Goal: Task Accomplishment & Management: Complete application form

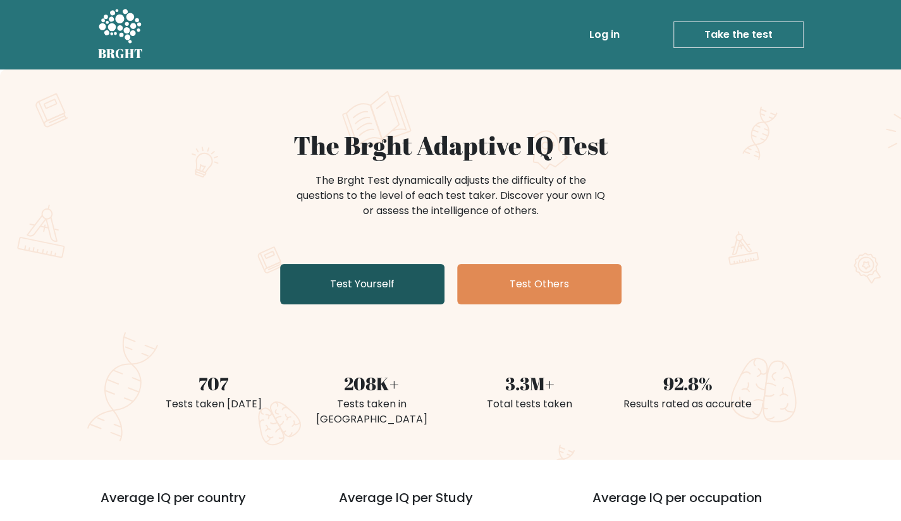
click at [379, 288] on link "Test Yourself" at bounding box center [362, 284] width 164 height 40
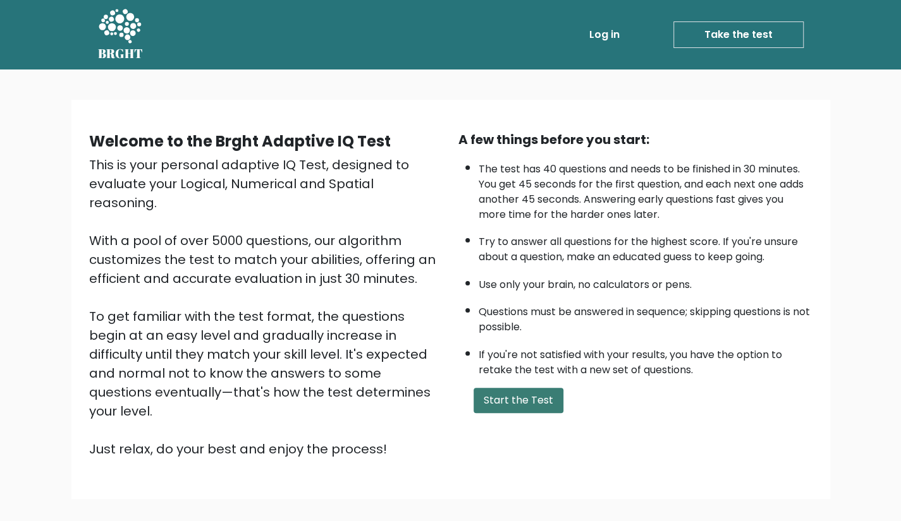
click at [496, 398] on button "Start the Test" at bounding box center [518, 400] width 90 height 25
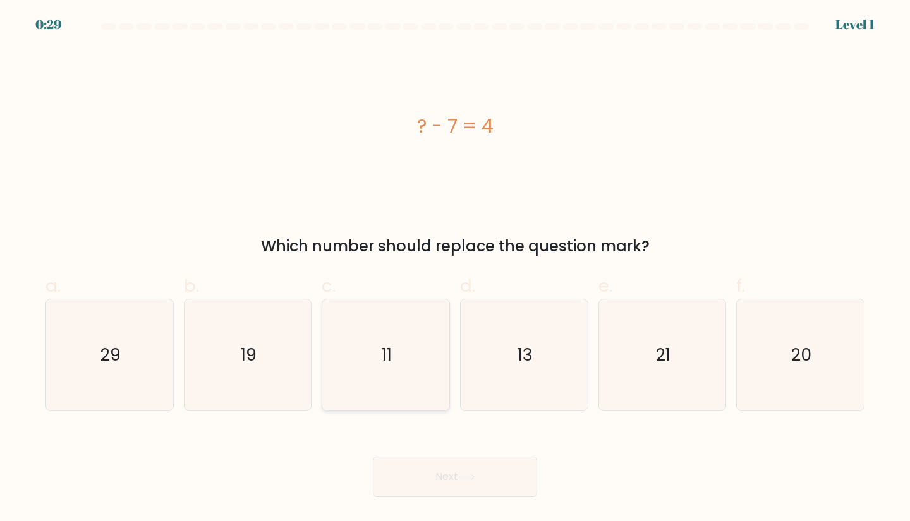
click at [382, 360] on text "11" at bounding box center [387, 354] width 10 height 23
click at [455, 269] on input "c. 11" at bounding box center [455, 265] width 1 height 8
radio input "true"
click at [459, 478] on button "Next" at bounding box center [455, 477] width 164 height 40
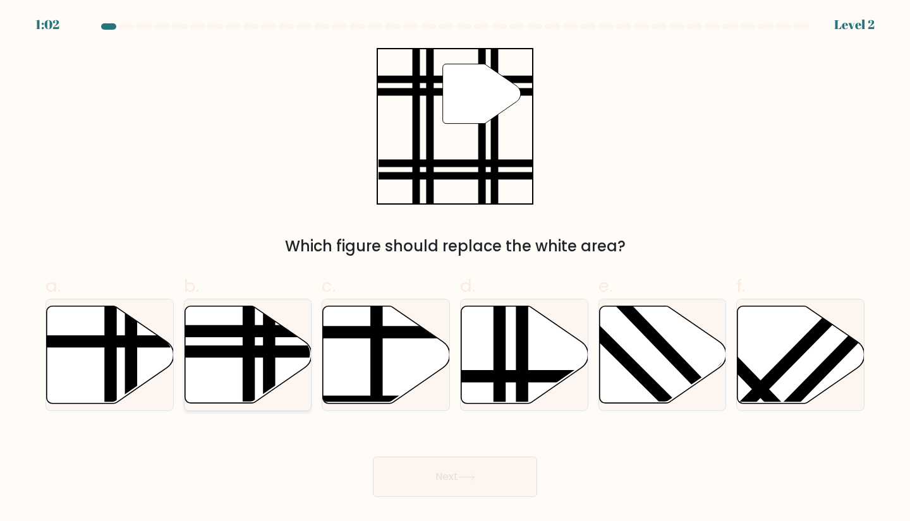
click at [249, 355] on line at bounding box center [249, 408] width 0 height 256
click at [455, 269] on input "b." at bounding box center [455, 265] width 1 height 8
radio input "true"
click at [480, 475] on button "Next" at bounding box center [455, 477] width 164 height 40
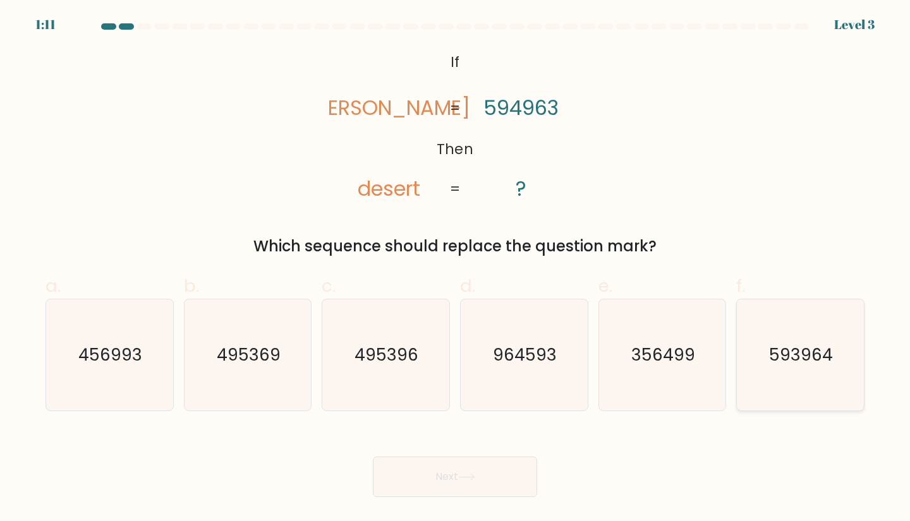
click at [821, 359] on text "593964" at bounding box center [802, 354] width 64 height 23
click at [456, 269] on input "f. 593964" at bounding box center [455, 265] width 1 height 8
radio input "true"
click at [451, 476] on button "Next" at bounding box center [455, 477] width 164 height 40
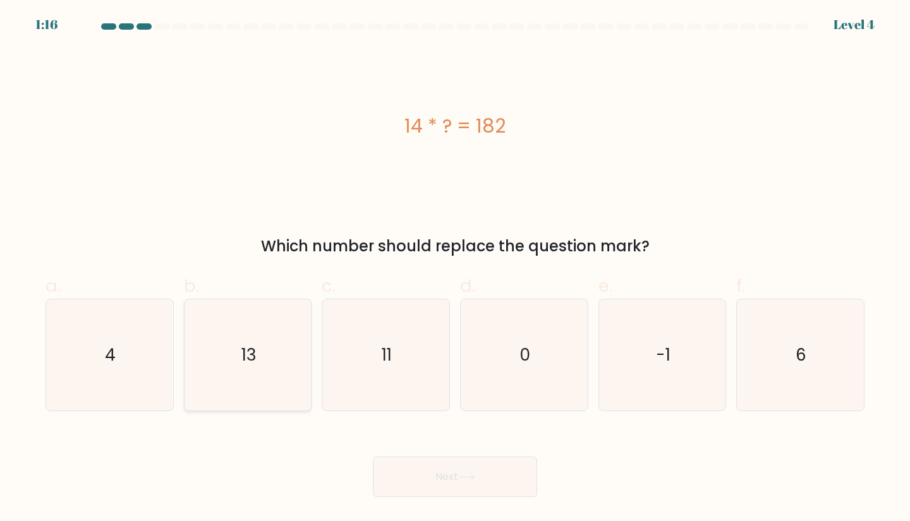
click at [242, 375] on icon "13" at bounding box center [248, 356] width 112 height 112
click at [455, 269] on input "b. 13" at bounding box center [455, 265] width 1 height 8
radio input "true"
click at [471, 484] on button "Next" at bounding box center [455, 477] width 164 height 40
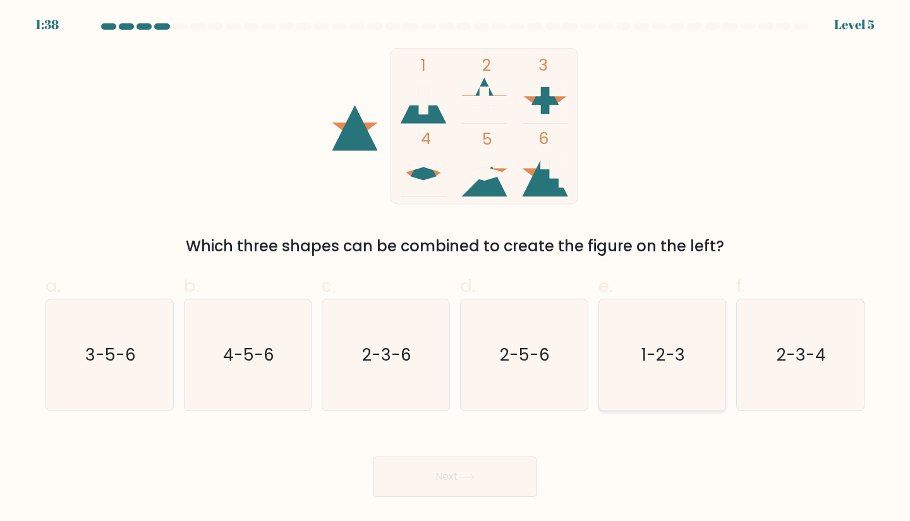
click at [681, 367] on text "1-2-3" at bounding box center [663, 354] width 44 height 23
click at [456, 269] on input "e. 1-2-3" at bounding box center [455, 265] width 1 height 8
radio input "true"
click at [517, 482] on button "Next" at bounding box center [455, 477] width 164 height 40
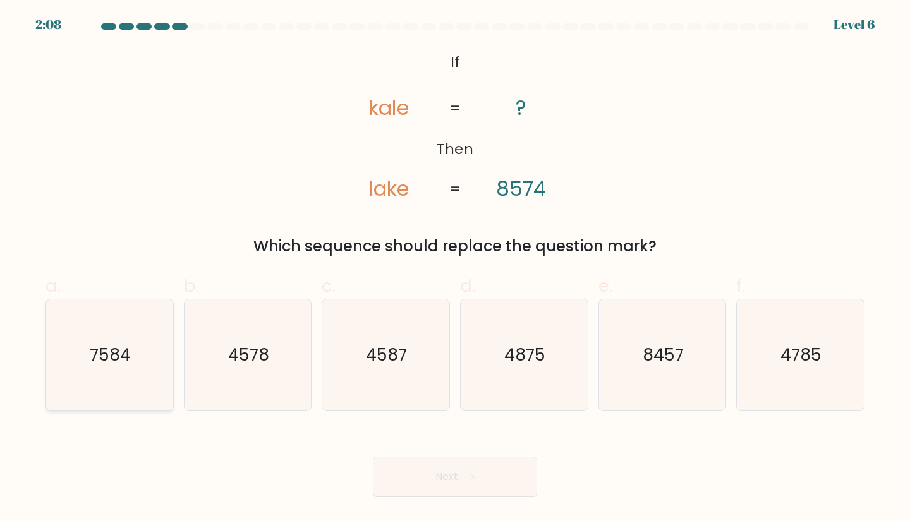
click at [92, 371] on icon "7584" at bounding box center [110, 356] width 112 height 112
click at [455, 269] on input "a. 7584" at bounding box center [455, 265] width 1 height 8
radio input "true"
click at [422, 466] on button "Next" at bounding box center [455, 477] width 164 height 40
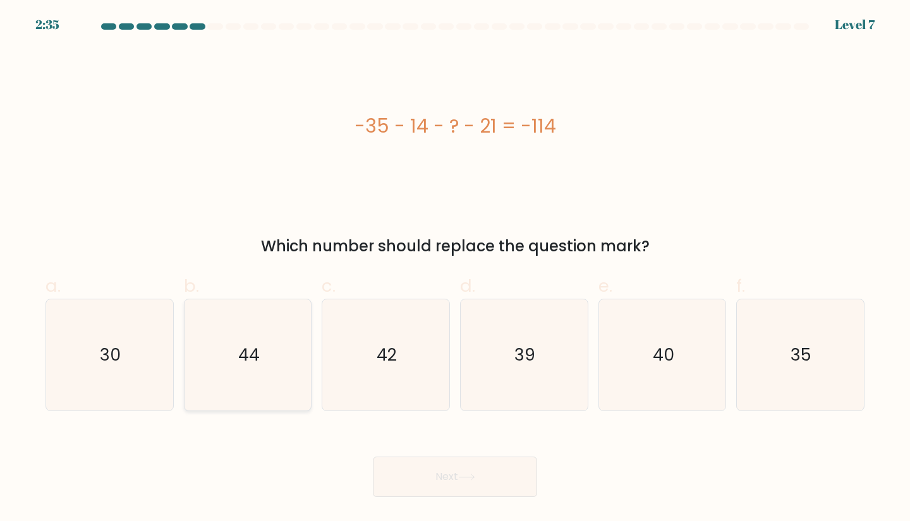
click at [233, 355] on icon "44" at bounding box center [248, 356] width 112 height 112
click at [455, 269] on input "b. 44" at bounding box center [455, 265] width 1 height 8
radio input "true"
click at [470, 483] on button "Next" at bounding box center [455, 477] width 164 height 40
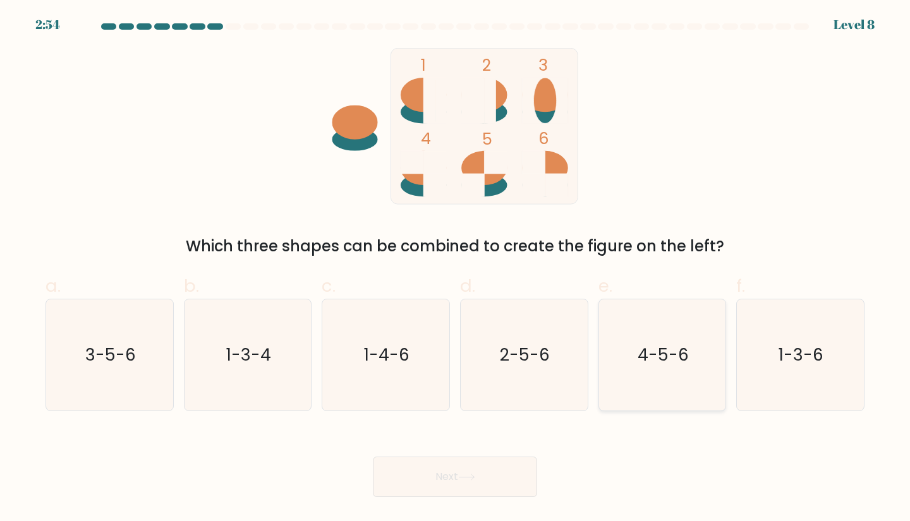
click at [665, 376] on icon "4-5-6" at bounding box center [663, 356] width 112 height 112
click at [456, 269] on input "e. 4-5-6" at bounding box center [455, 265] width 1 height 8
radio input "true"
click at [446, 481] on button "Next" at bounding box center [455, 477] width 164 height 40
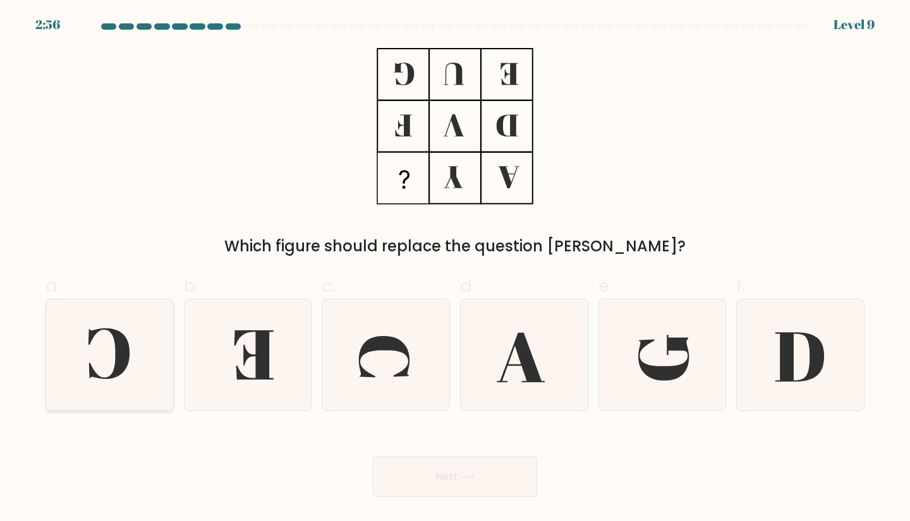
click at [115, 344] on icon at bounding box center [110, 356] width 112 height 112
click at [455, 269] on input "a." at bounding box center [455, 265] width 1 height 8
radio input "true"
click at [454, 463] on button "Next" at bounding box center [455, 477] width 164 height 40
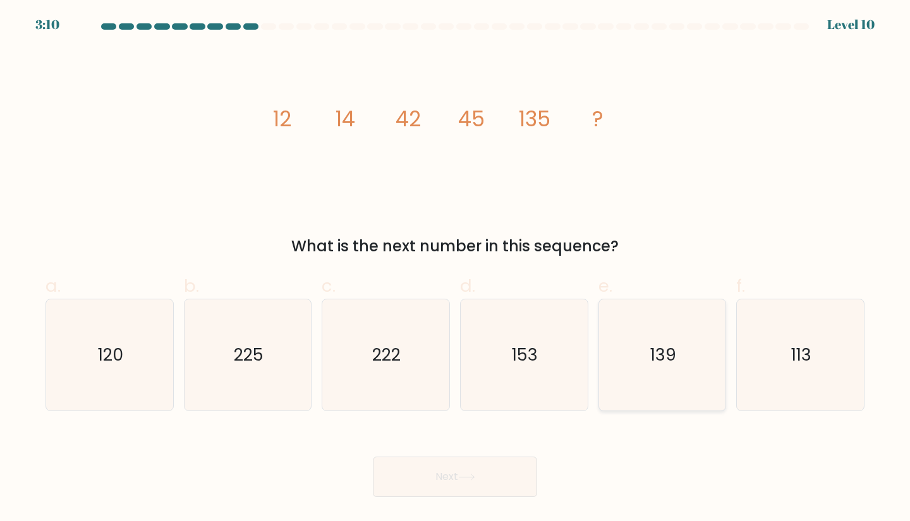
click at [698, 370] on icon "139" at bounding box center [663, 356] width 112 height 112
click at [456, 269] on input "e. 139" at bounding box center [455, 265] width 1 height 8
radio input "true"
click at [502, 482] on button "Next" at bounding box center [455, 477] width 164 height 40
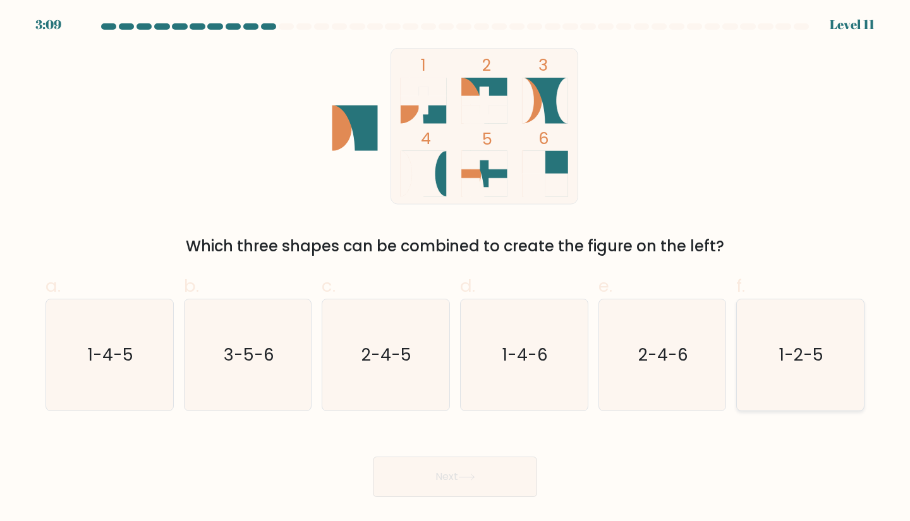
click at [836, 362] on icon "1-2-5" at bounding box center [800, 356] width 112 height 112
click at [456, 269] on input "f. 1-2-5" at bounding box center [455, 265] width 1 height 8
radio input "true"
click at [415, 477] on button "Next" at bounding box center [455, 477] width 164 height 40
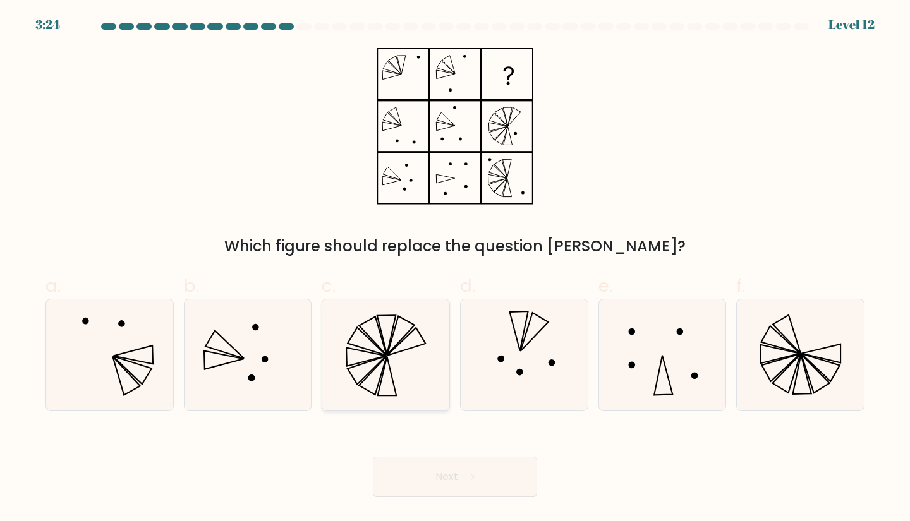
click at [403, 337] on icon at bounding box center [386, 356] width 112 height 112
click at [455, 269] on input "c." at bounding box center [455, 265] width 1 height 8
radio input "true"
click at [471, 474] on icon at bounding box center [466, 477] width 17 height 7
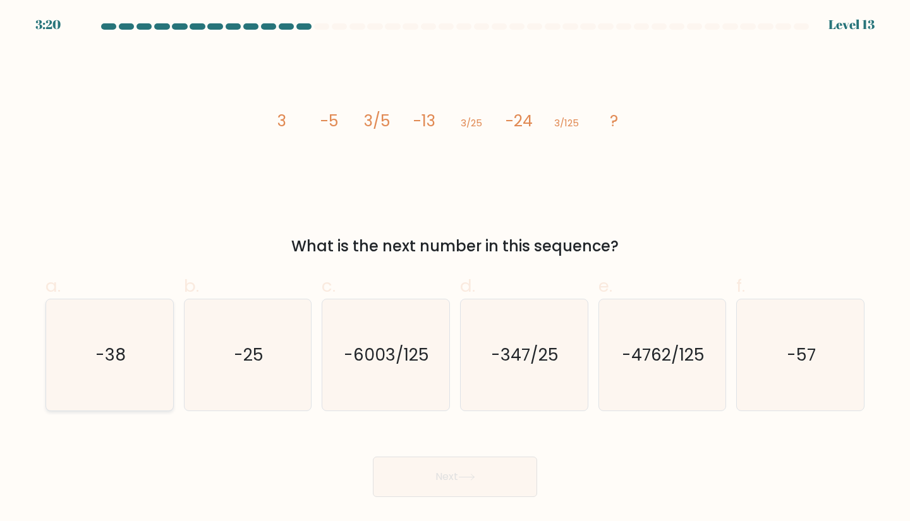
click at [128, 359] on icon "-38" at bounding box center [110, 356] width 112 height 112
click at [455, 269] on input "a. -38" at bounding box center [455, 265] width 1 height 8
radio input "true"
click at [507, 479] on button "Next" at bounding box center [455, 477] width 164 height 40
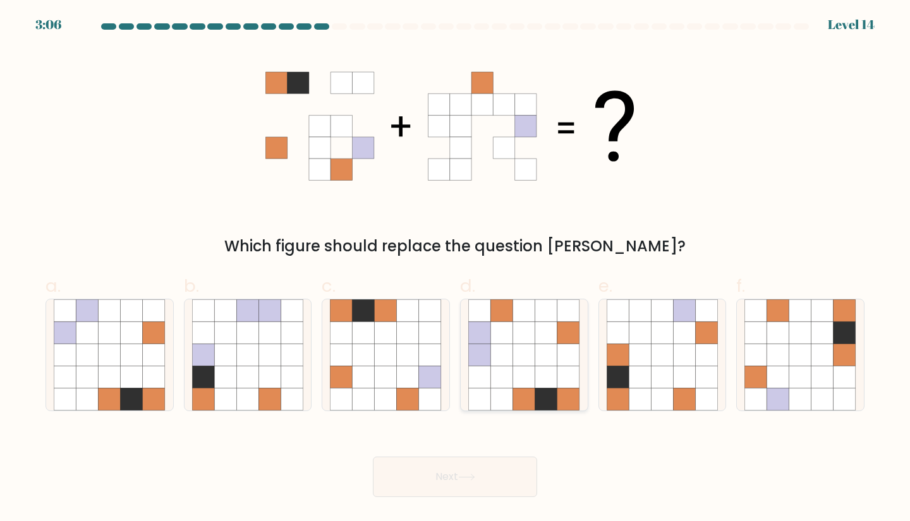
drag, startPoint x: 544, startPoint y: 382, endPoint x: 538, endPoint y: 396, distance: 15.8
click at [544, 382] on icon at bounding box center [546, 378] width 22 height 22
click at [456, 269] on input "d." at bounding box center [455, 265] width 1 height 8
radio input "true"
click at [469, 472] on button "Next" at bounding box center [455, 477] width 164 height 40
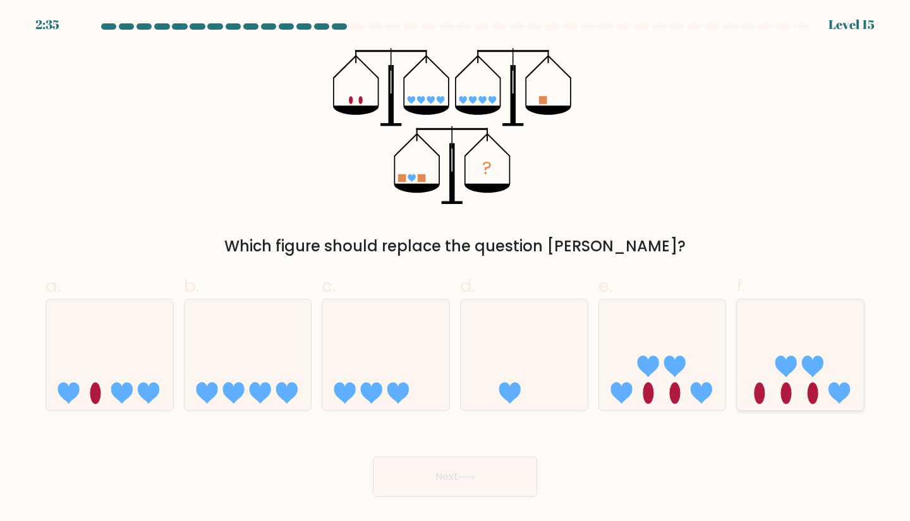
click at [832, 341] on icon at bounding box center [800, 355] width 127 height 105
click at [456, 269] on input "f." at bounding box center [455, 265] width 1 height 8
radio input "true"
click at [489, 485] on button "Next" at bounding box center [455, 477] width 164 height 40
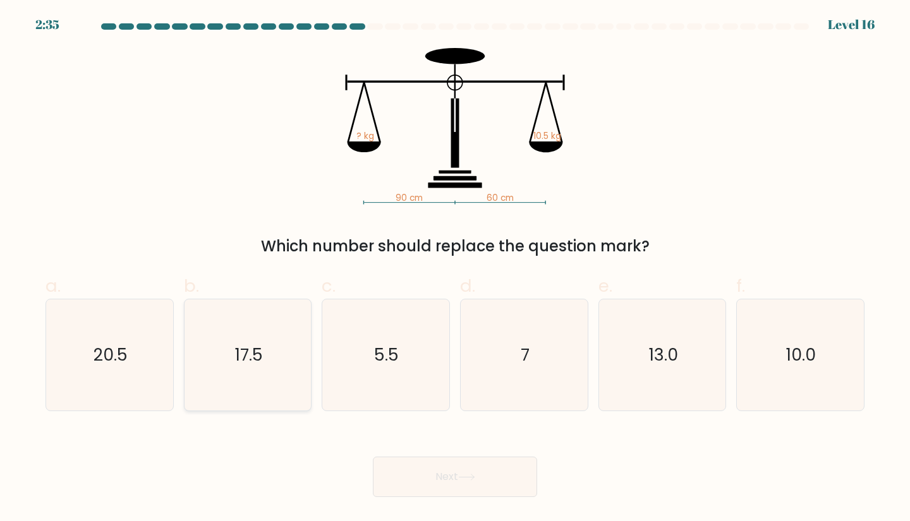
click at [240, 337] on icon "17.5" at bounding box center [248, 356] width 112 height 112
click at [455, 269] on input "b. 17.5" at bounding box center [455, 265] width 1 height 8
radio input "true"
click at [489, 483] on button "Next" at bounding box center [455, 477] width 164 height 40
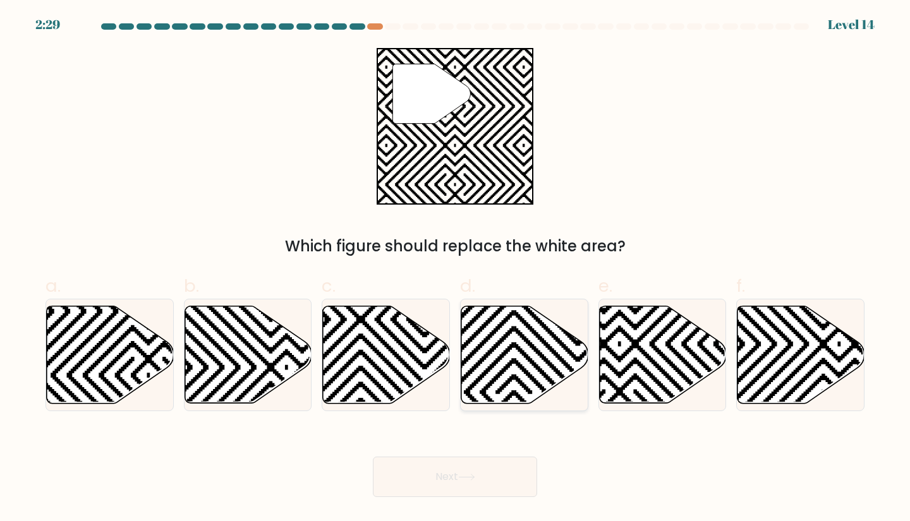
click at [517, 362] on icon at bounding box center [642, 408] width 256 height 256
click at [456, 269] on input "d." at bounding box center [455, 265] width 1 height 8
radio input "true"
click at [507, 473] on button "Next" at bounding box center [455, 477] width 164 height 40
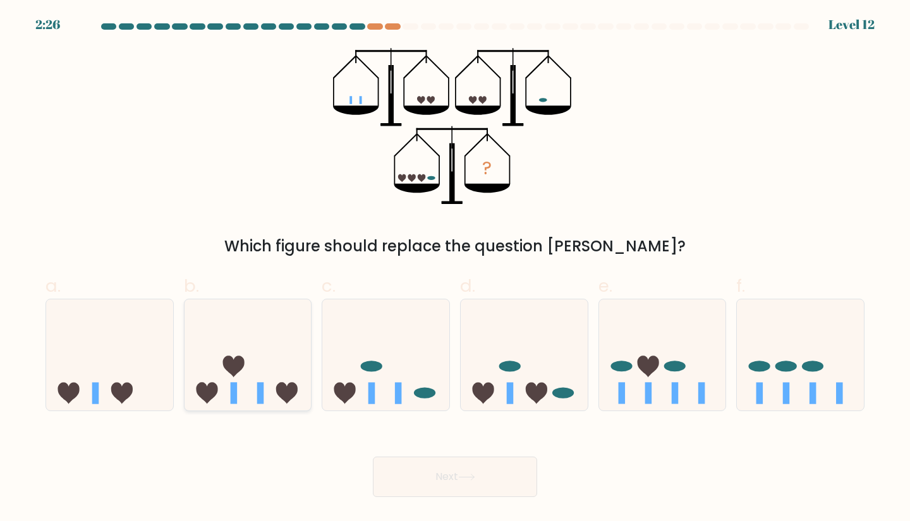
click at [263, 347] on icon at bounding box center [248, 355] width 127 height 105
click at [455, 269] on input "b." at bounding box center [455, 265] width 1 height 8
radio input "true"
click at [468, 480] on icon at bounding box center [466, 477] width 17 height 7
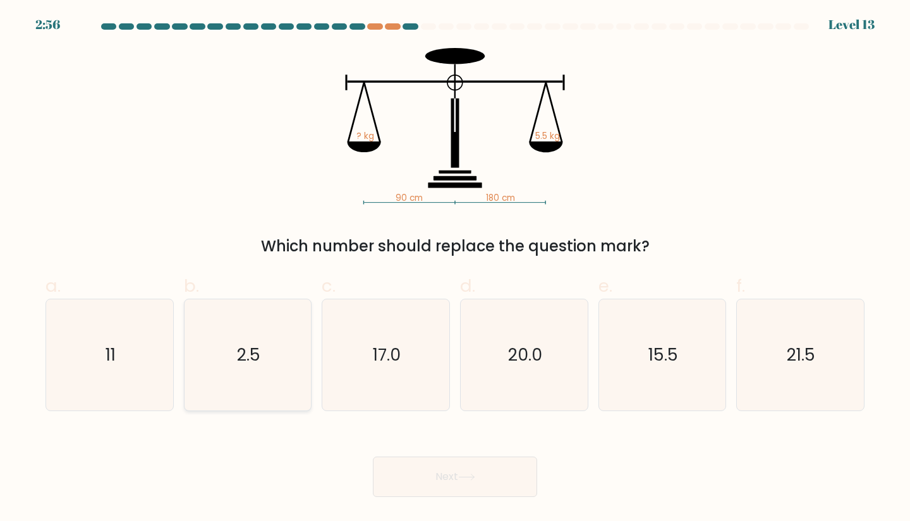
click at [255, 380] on icon "2.5" at bounding box center [248, 356] width 112 height 112
click at [455, 269] on input "b. 2.5" at bounding box center [455, 265] width 1 height 8
radio input "true"
click at [445, 483] on button "Next" at bounding box center [455, 477] width 164 height 40
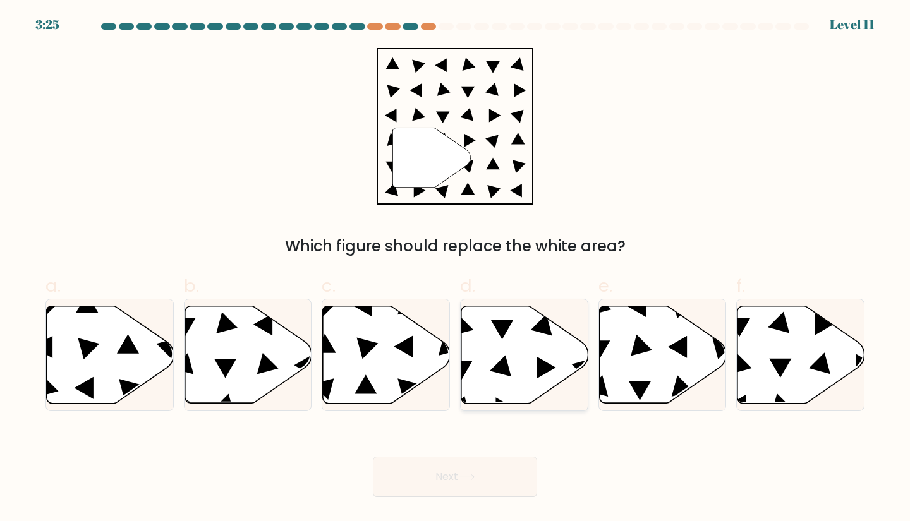
click at [519, 358] on icon at bounding box center [524, 354] width 127 height 97
click at [456, 269] on input "d." at bounding box center [455, 265] width 1 height 8
radio input "true"
click at [494, 485] on button "Next" at bounding box center [455, 477] width 164 height 40
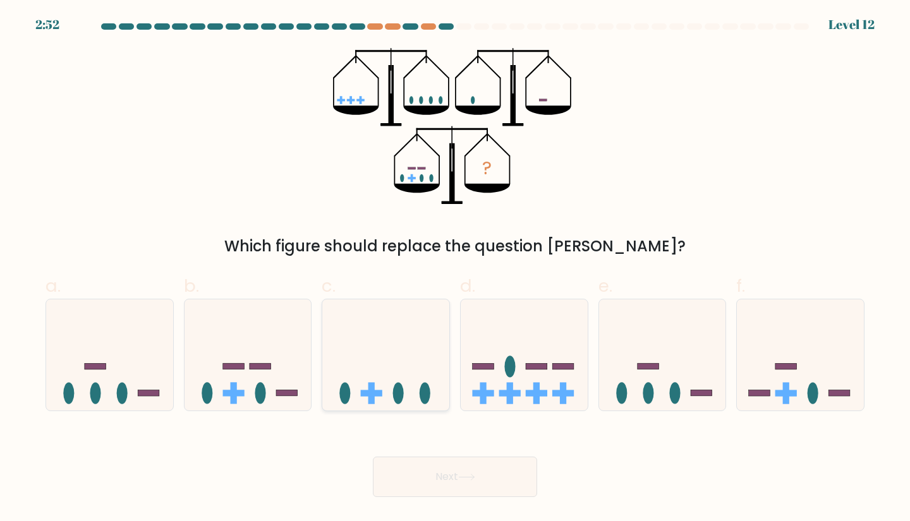
click at [388, 370] on icon at bounding box center [385, 355] width 127 height 105
click at [455, 269] on input "c." at bounding box center [455, 265] width 1 height 8
radio input "true"
click at [455, 484] on button "Next" at bounding box center [455, 477] width 164 height 40
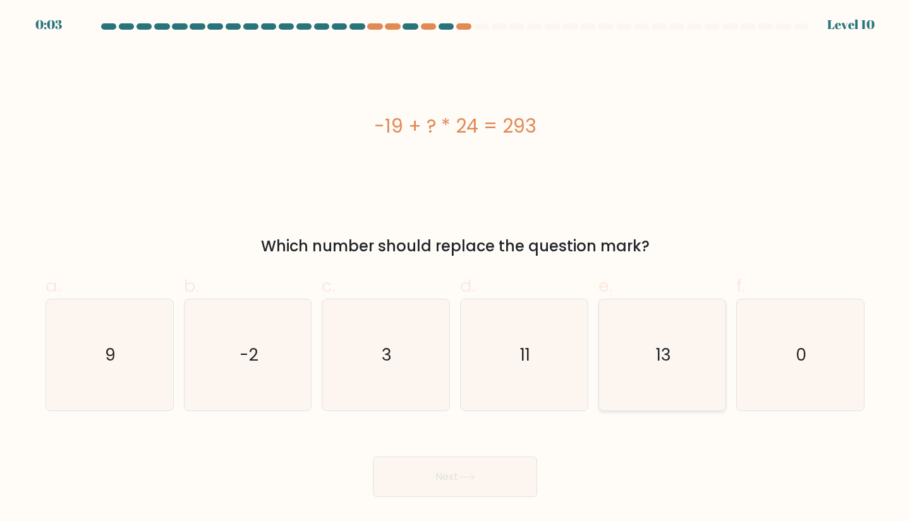
click at [659, 368] on icon "13" at bounding box center [663, 356] width 112 height 112
click at [456, 269] on input "e. 13" at bounding box center [455, 265] width 1 height 8
radio input "true"
click at [509, 472] on button "Next" at bounding box center [455, 477] width 164 height 40
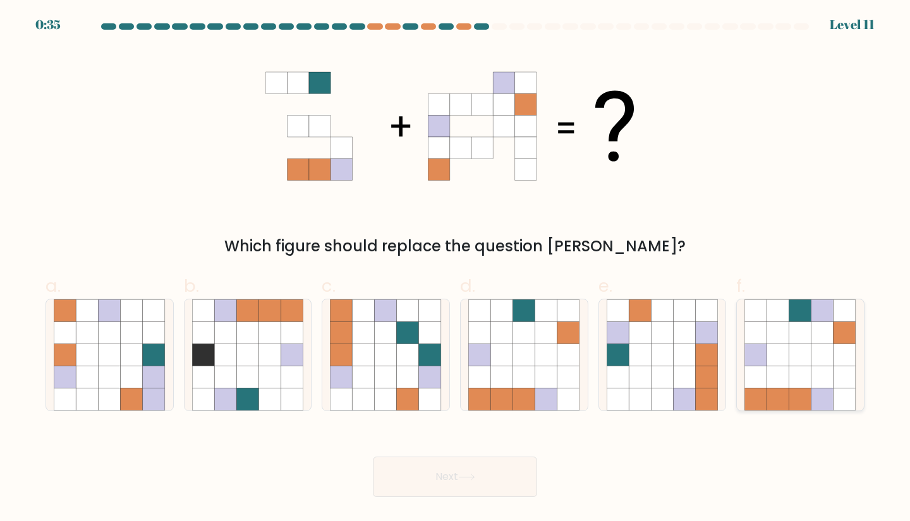
click at [844, 366] on icon at bounding box center [845, 355] width 22 height 22
click at [456, 269] on input "f." at bounding box center [455, 265] width 1 height 8
radio input "true"
click at [494, 482] on button "Next" at bounding box center [455, 477] width 164 height 40
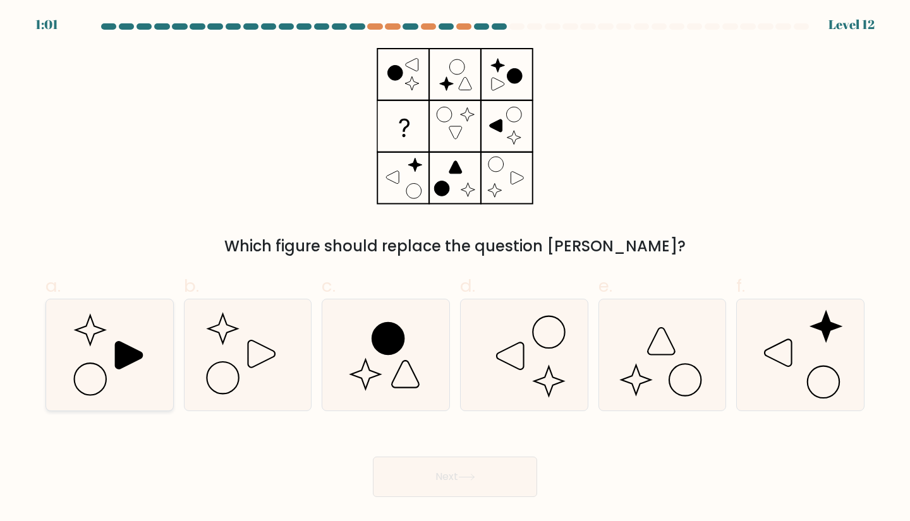
click at [90, 348] on icon at bounding box center [110, 356] width 112 height 112
click at [455, 269] on input "a." at bounding box center [455, 265] width 1 height 8
radio input "true"
click at [523, 487] on button "Next" at bounding box center [455, 477] width 164 height 40
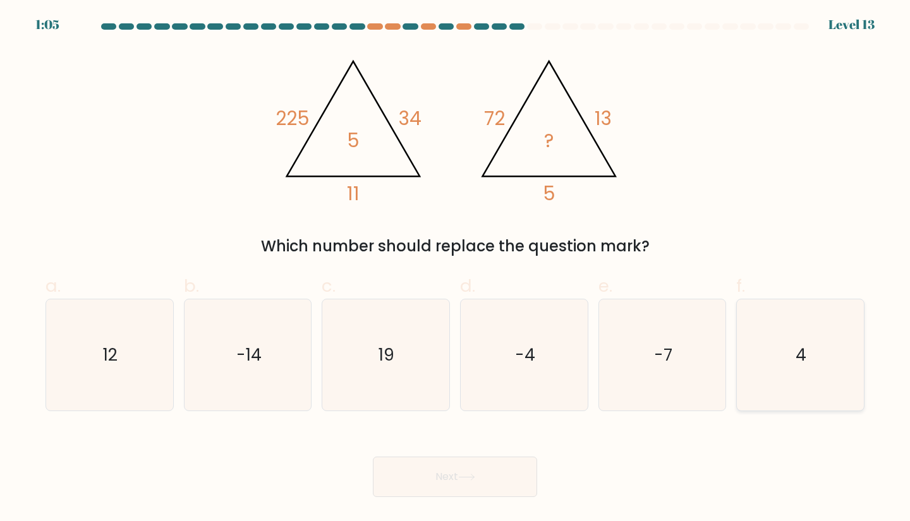
drag, startPoint x: 805, startPoint y: 365, endPoint x: 674, endPoint y: 457, distance: 160.2
click at [806, 366] on text "4" at bounding box center [801, 354] width 11 height 23
click at [456, 269] on input "f. 4" at bounding box center [455, 265] width 1 height 8
radio input "true"
click at [420, 456] on div "Next" at bounding box center [455, 462] width 834 height 71
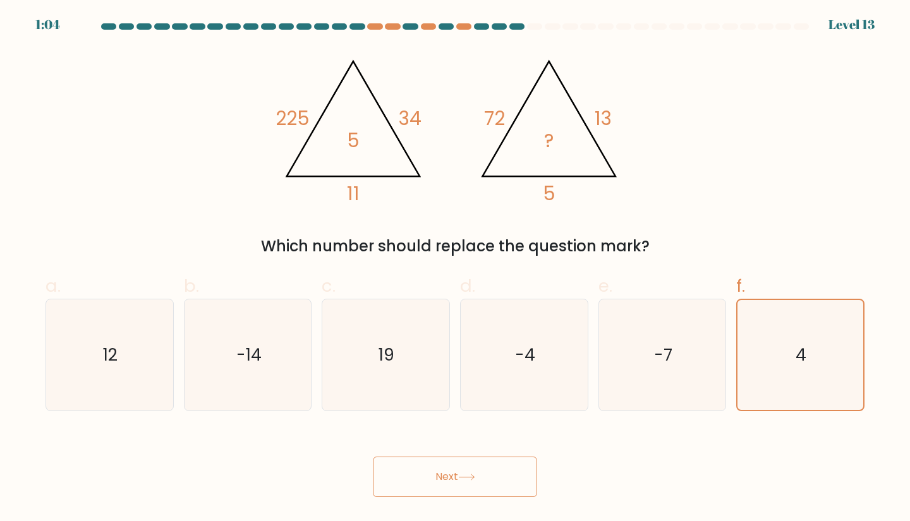
click at [414, 474] on button "Next" at bounding box center [455, 477] width 164 height 40
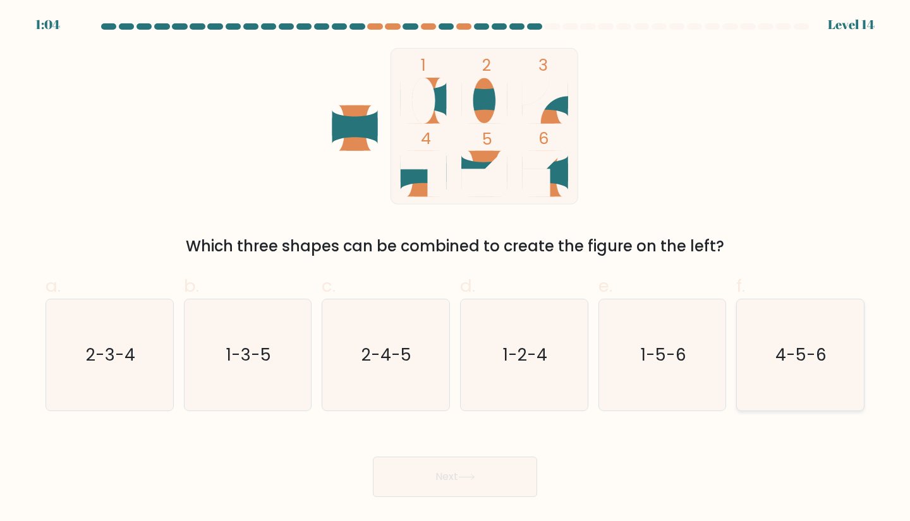
click at [793, 377] on icon "4-5-6" at bounding box center [800, 356] width 112 height 112
click at [456, 269] on input "f. 4-5-6" at bounding box center [455, 265] width 1 height 8
radio input "true"
click at [463, 477] on icon at bounding box center [466, 477] width 17 height 7
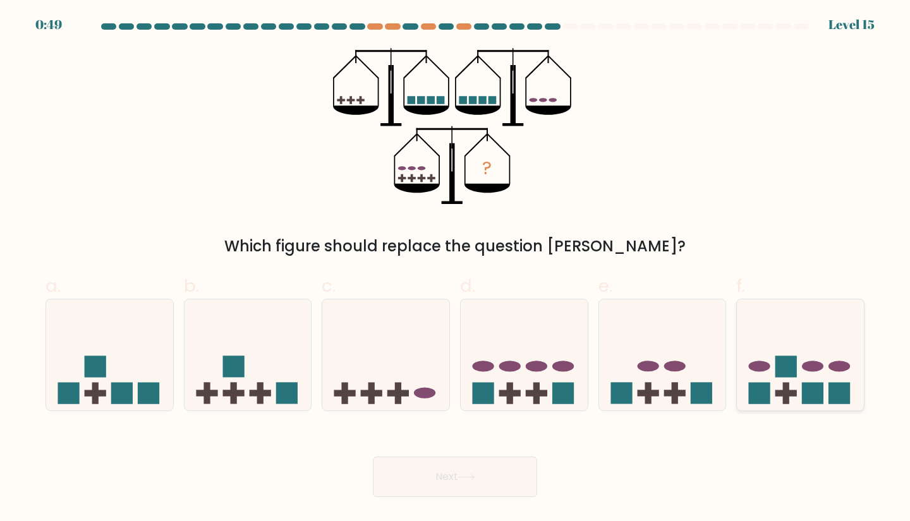
click at [770, 377] on icon at bounding box center [800, 355] width 127 height 105
click at [456, 269] on input "f." at bounding box center [455, 265] width 1 height 8
radio input "true"
click at [416, 490] on button "Next" at bounding box center [455, 477] width 164 height 40
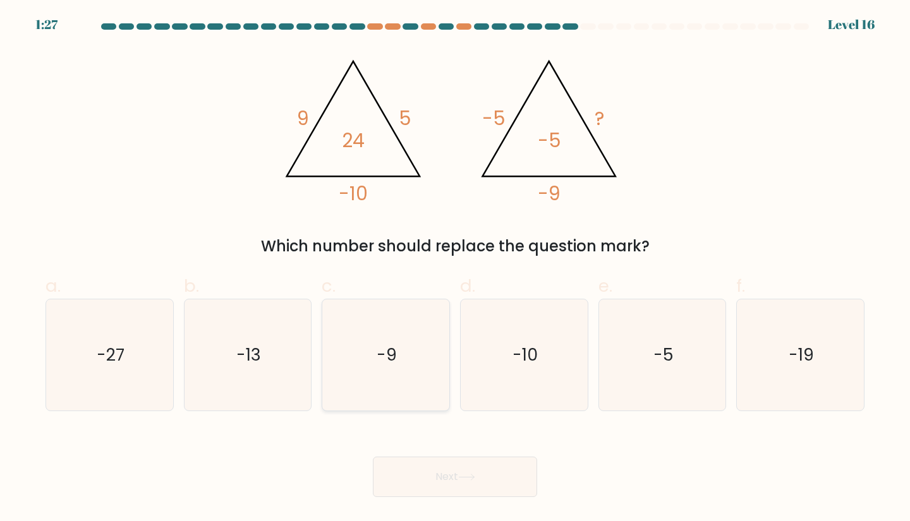
click at [372, 352] on icon "-9" at bounding box center [386, 356] width 112 height 112
click at [455, 269] on input "c. -9" at bounding box center [455, 265] width 1 height 8
radio input "true"
click at [449, 468] on button "Next" at bounding box center [455, 477] width 164 height 40
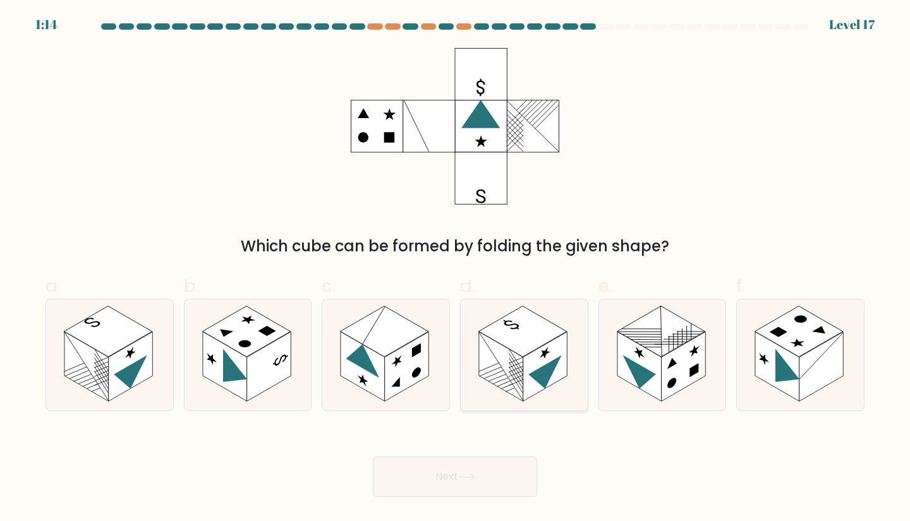
drag, startPoint x: 505, startPoint y: 367, endPoint x: 494, endPoint y: 416, distance: 50.5
click at [504, 367] on rect at bounding box center [501, 367] width 44 height 70
click at [456, 269] on input "d." at bounding box center [455, 265] width 1 height 8
radio input "true"
click at [483, 474] on button "Next" at bounding box center [455, 477] width 164 height 40
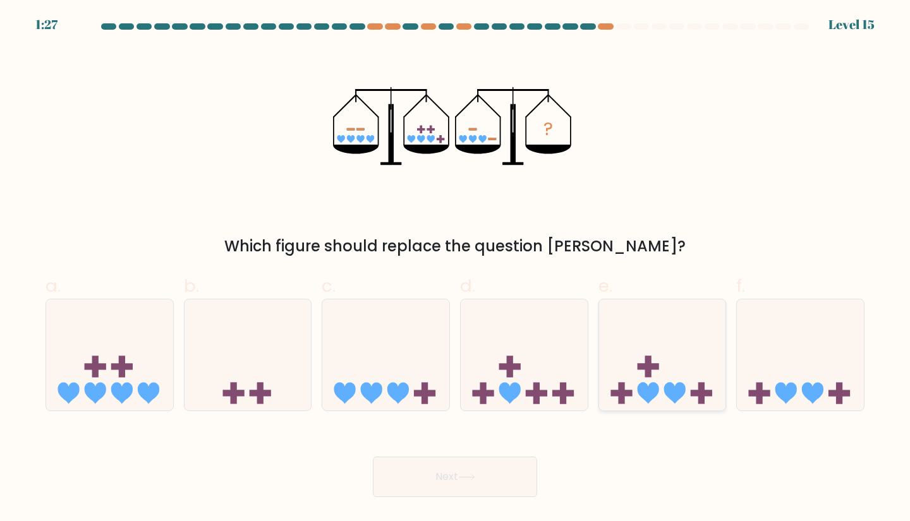
click at [641, 373] on icon at bounding box center [662, 355] width 127 height 105
click at [456, 269] on input "e." at bounding box center [455, 265] width 1 height 8
radio input "true"
click at [510, 472] on button "Next" at bounding box center [455, 477] width 164 height 40
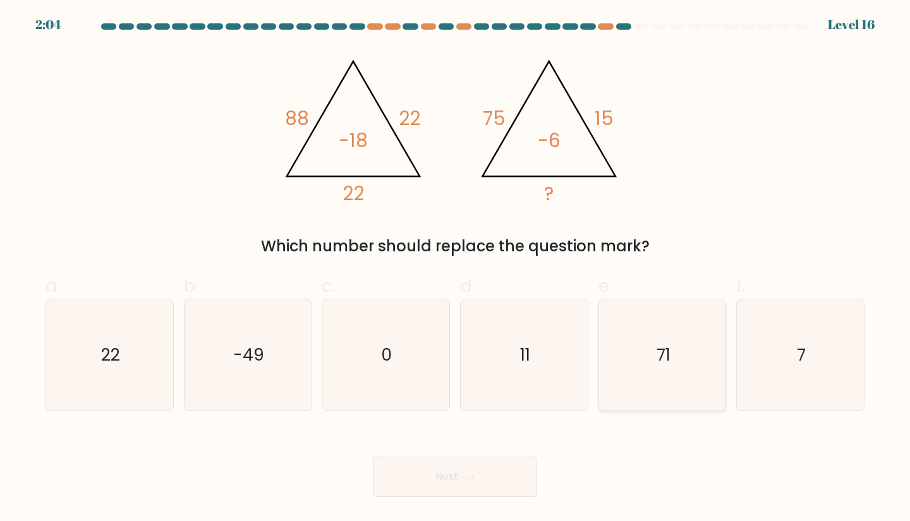
click at [680, 381] on icon "71" at bounding box center [663, 356] width 112 height 112
click at [456, 269] on input "e. 71" at bounding box center [455, 265] width 1 height 8
radio input "true"
click at [512, 482] on button "Next" at bounding box center [455, 477] width 164 height 40
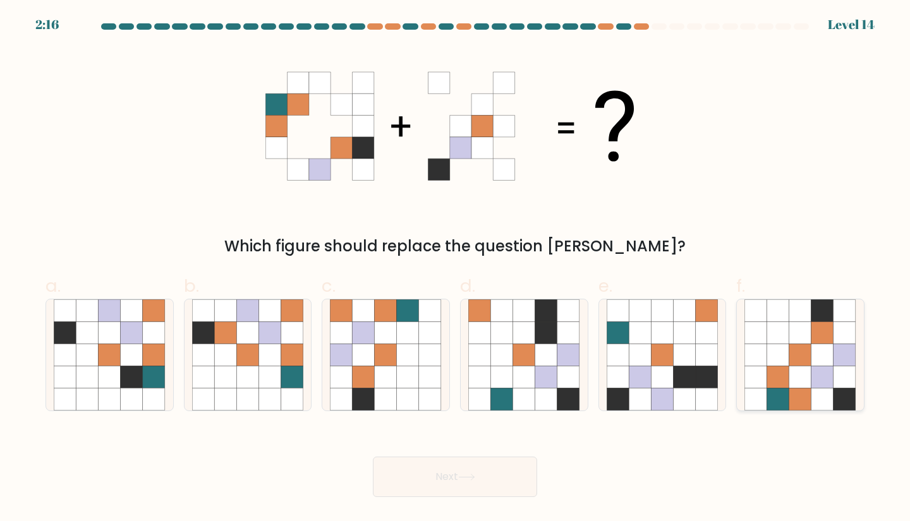
click at [849, 320] on icon at bounding box center [845, 311] width 22 height 22
click at [456, 269] on input "f." at bounding box center [455, 265] width 1 height 8
radio input "true"
click at [472, 469] on button "Next" at bounding box center [455, 477] width 164 height 40
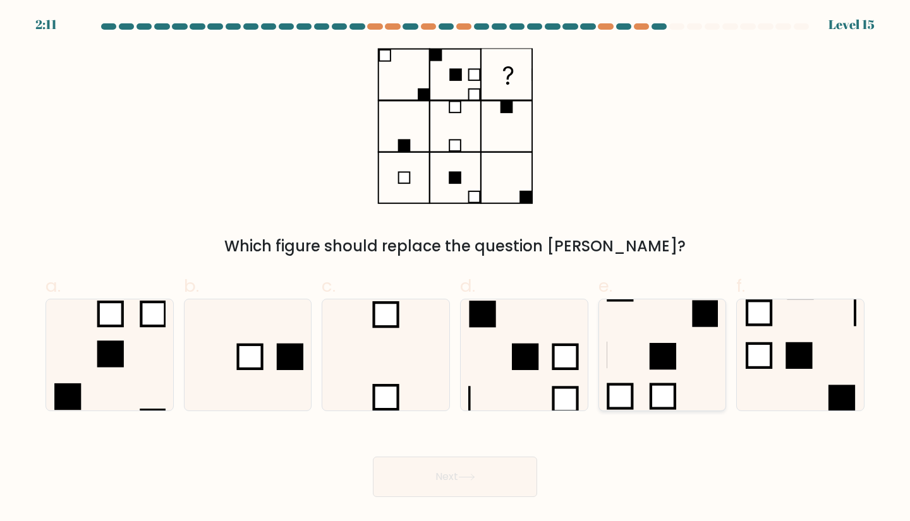
click at [638, 355] on icon at bounding box center [663, 356] width 112 height 112
click at [456, 269] on input "e." at bounding box center [455, 265] width 1 height 8
radio input "true"
click at [488, 480] on button "Next" at bounding box center [455, 477] width 164 height 40
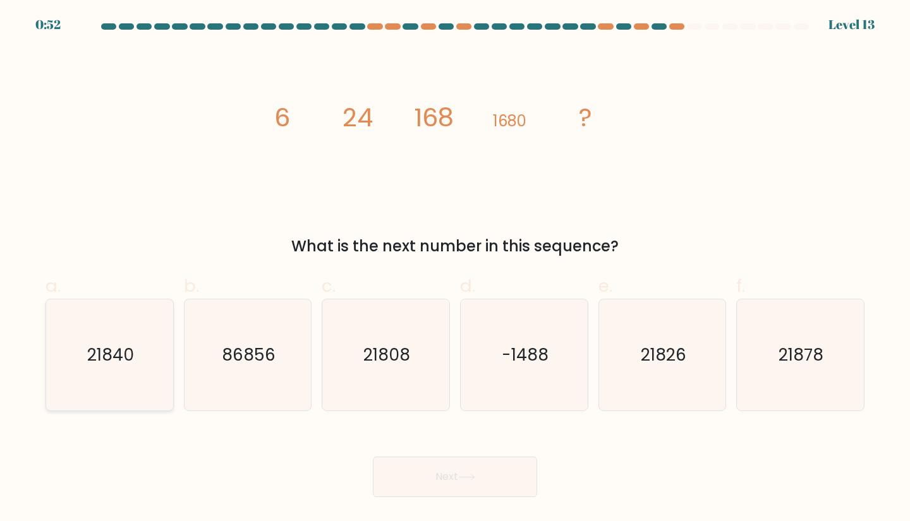
click at [128, 348] on text "21840" at bounding box center [110, 354] width 47 height 23
click at [455, 269] on input "a. 21840" at bounding box center [455, 265] width 1 height 8
radio input "true"
click at [462, 488] on button "Next" at bounding box center [455, 477] width 164 height 40
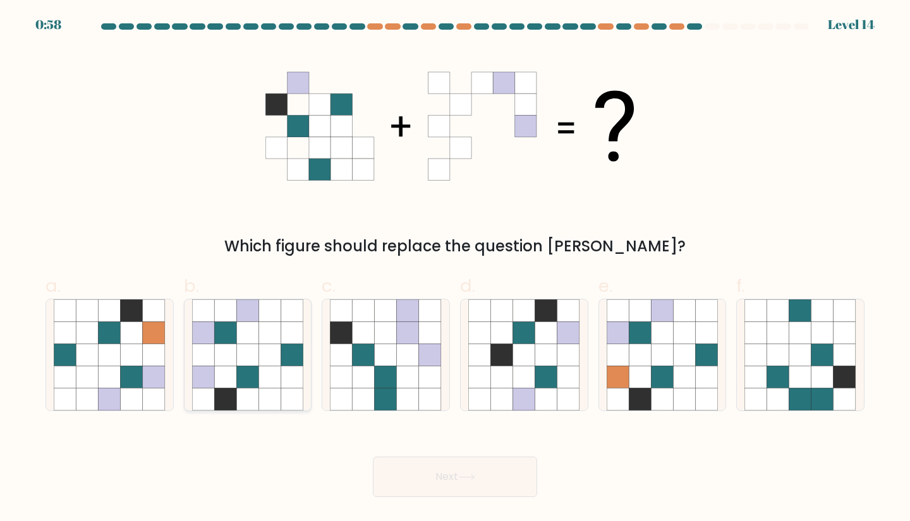
click at [267, 368] on icon at bounding box center [270, 378] width 22 height 22
click at [455, 269] on input "b." at bounding box center [455, 265] width 1 height 8
radio input "true"
click at [500, 491] on button "Next" at bounding box center [455, 477] width 164 height 40
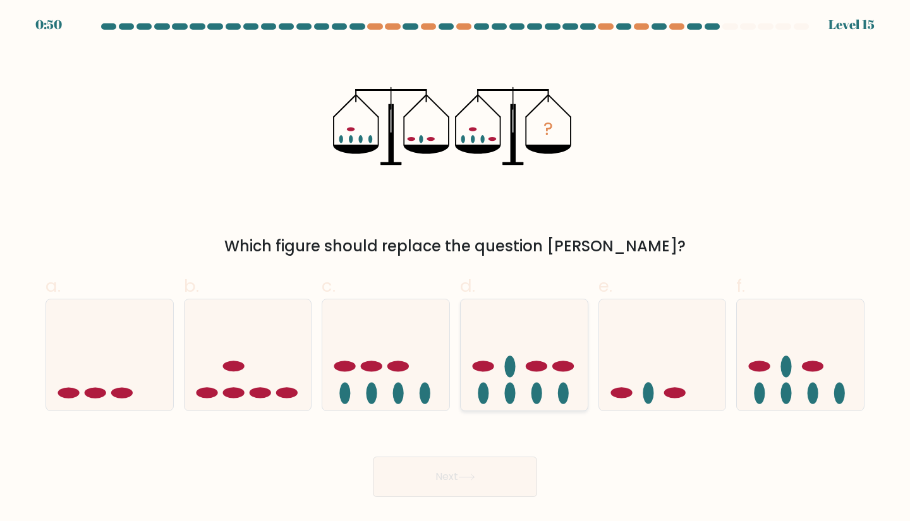
click at [549, 355] on icon at bounding box center [524, 355] width 127 height 105
click at [456, 269] on input "d." at bounding box center [455, 265] width 1 height 8
radio input "true"
click at [494, 475] on button "Next" at bounding box center [455, 477] width 164 height 40
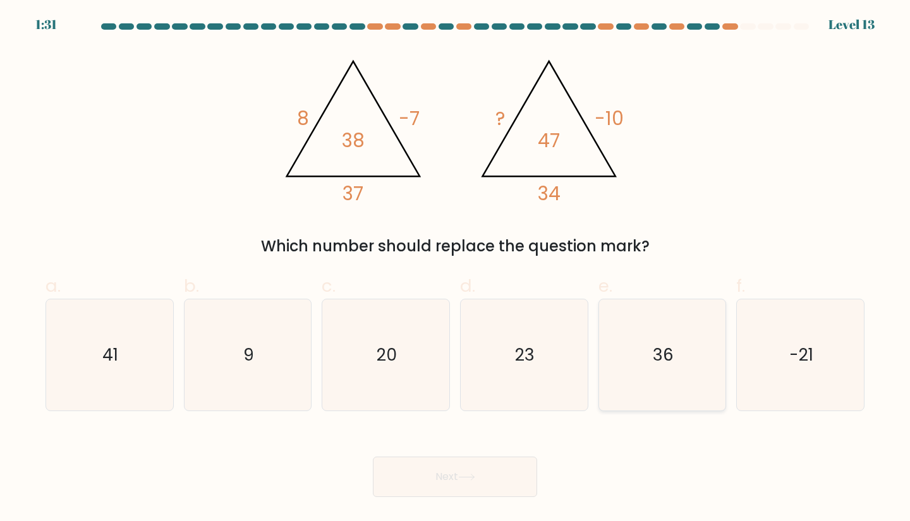
click at [657, 375] on icon "36" at bounding box center [663, 356] width 112 height 112
click at [456, 269] on input "e. 36" at bounding box center [455, 265] width 1 height 8
radio input "true"
click at [447, 480] on button "Next" at bounding box center [455, 477] width 164 height 40
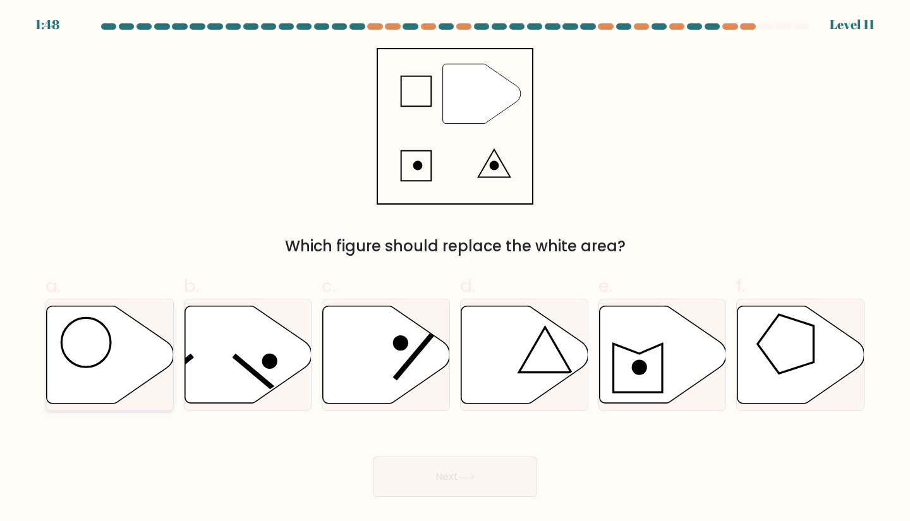
click at [125, 335] on icon at bounding box center [110, 354] width 127 height 97
click at [455, 269] on input "a." at bounding box center [455, 265] width 1 height 8
radio input "true"
click at [397, 478] on button "Next" at bounding box center [455, 477] width 164 height 40
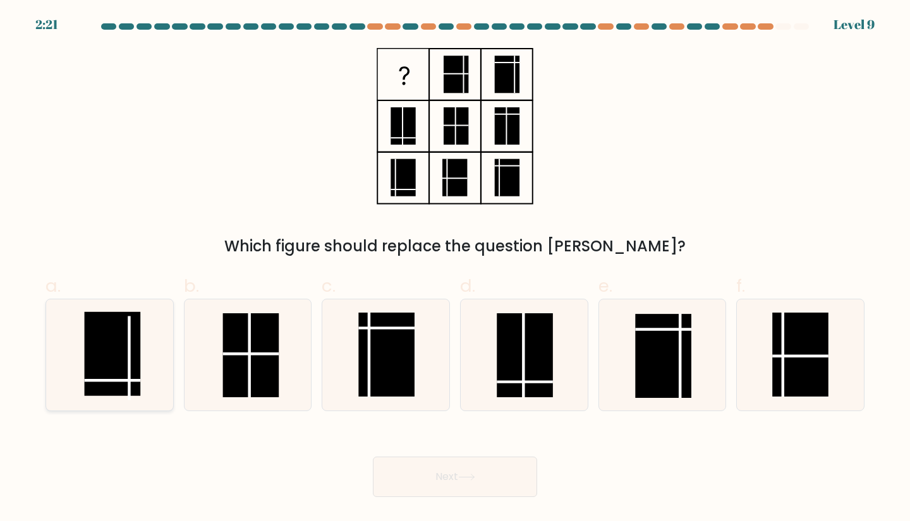
click at [119, 364] on rect at bounding box center [113, 354] width 56 height 84
click at [455, 269] on input "a." at bounding box center [455, 265] width 1 height 8
radio input "true"
click at [468, 471] on button "Next" at bounding box center [455, 477] width 164 height 40
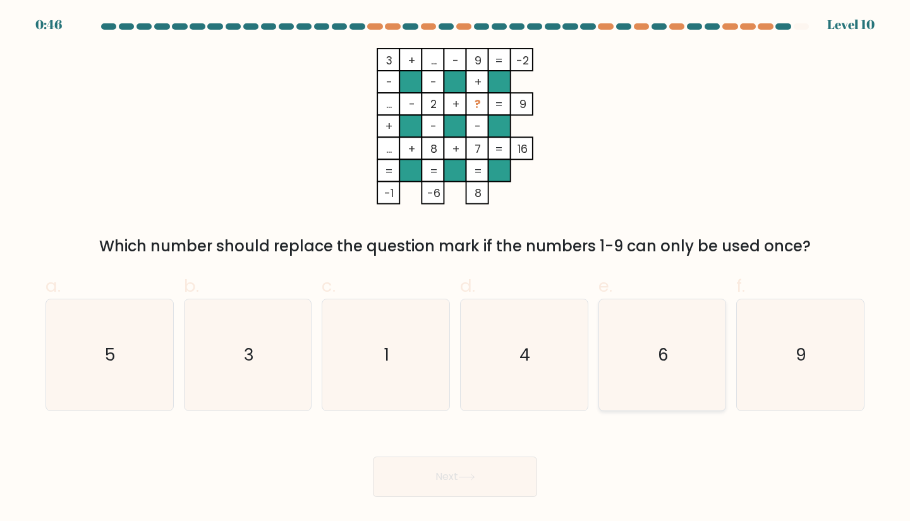
click at [691, 348] on icon "6" at bounding box center [663, 356] width 112 height 112
click at [456, 269] on input "e. 6" at bounding box center [455, 265] width 1 height 8
radio input "true"
click at [525, 494] on button "Next" at bounding box center [455, 477] width 164 height 40
click at [432, 478] on button "Next" at bounding box center [455, 477] width 164 height 40
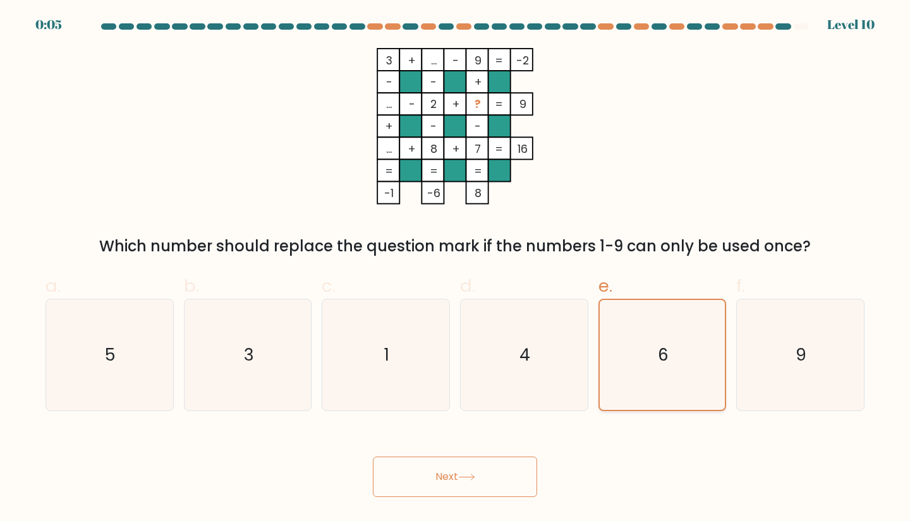
click at [666, 336] on icon "6" at bounding box center [662, 355] width 111 height 111
click at [456, 269] on input "e. 6" at bounding box center [455, 265] width 1 height 8
click at [446, 487] on button "Next" at bounding box center [455, 477] width 164 height 40
click at [449, 483] on button "Next" at bounding box center [455, 477] width 164 height 40
click at [464, 480] on button "Next" at bounding box center [455, 477] width 164 height 40
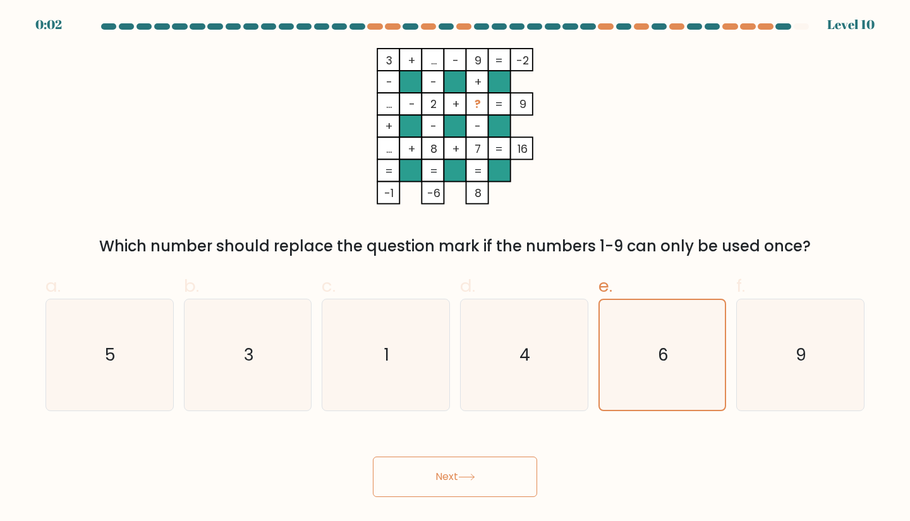
click at [480, 478] on button "Next" at bounding box center [455, 477] width 164 height 40
click at [481, 478] on button "Next" at bounding box center [455, 477] width 164 height 40
drag, startPoint x: 481, startPoint y: 478, endPoint x: 473, endPoint y: 481, distance: 8.0
click at [473, 481] on button "Next" at bounding box center [455, 477] width 164 height 40
click at [473, 481] on icon at bounding box center [466, 477] width 17 height 7
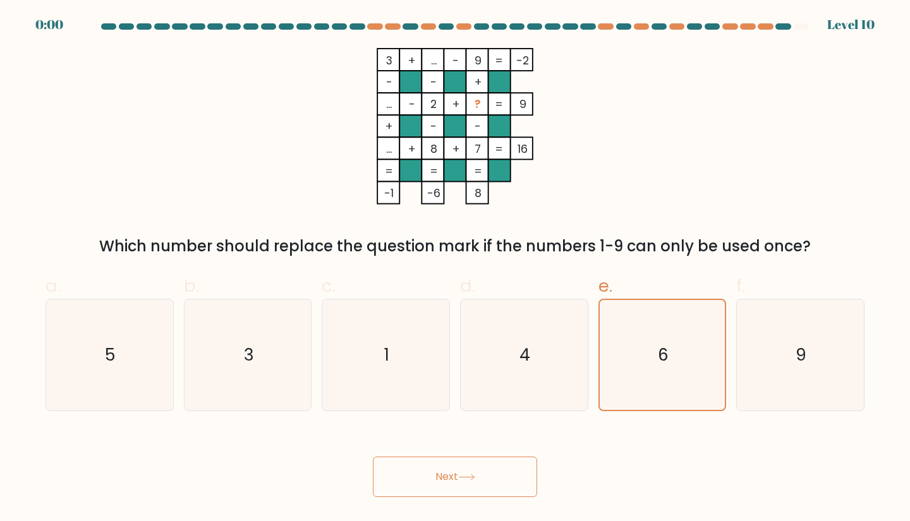
click at [473, 481] on icon at bounding box center [466, 477] width 17 height 7
click at [480, 478] on button "Next" at bounding box center [455, 477] width 164 height 40
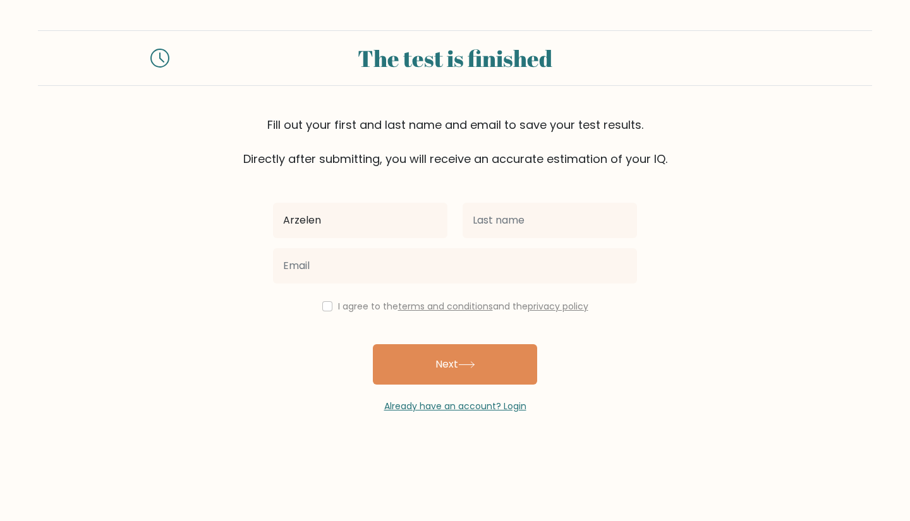
type input "Arzelen"
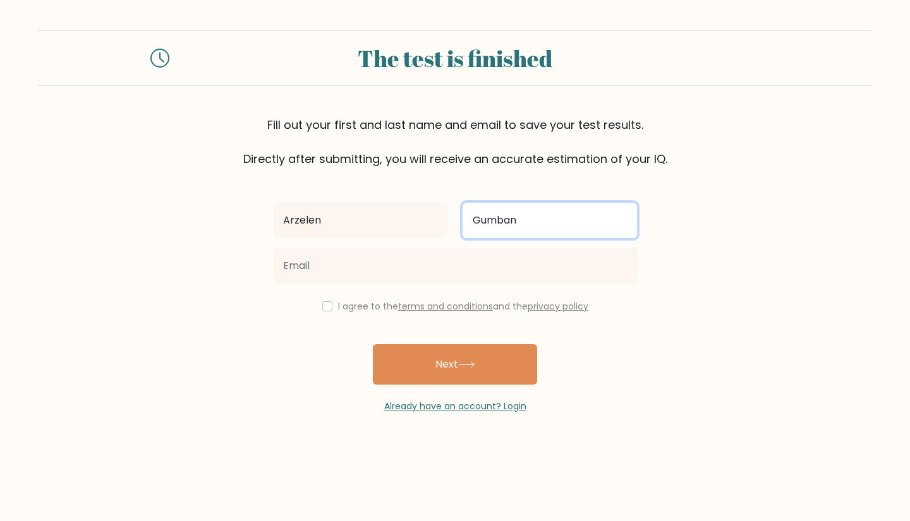
type input "Gumban"
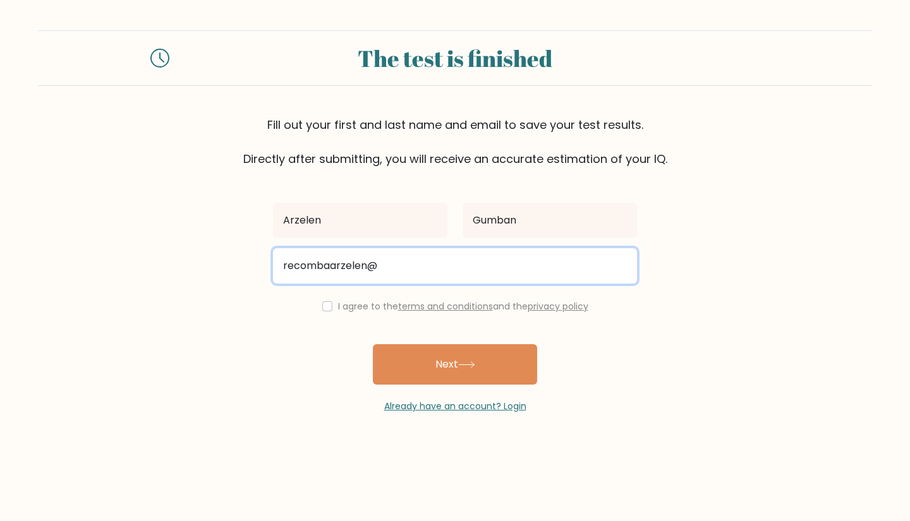
type input "recombaarzelen@gmail.com"
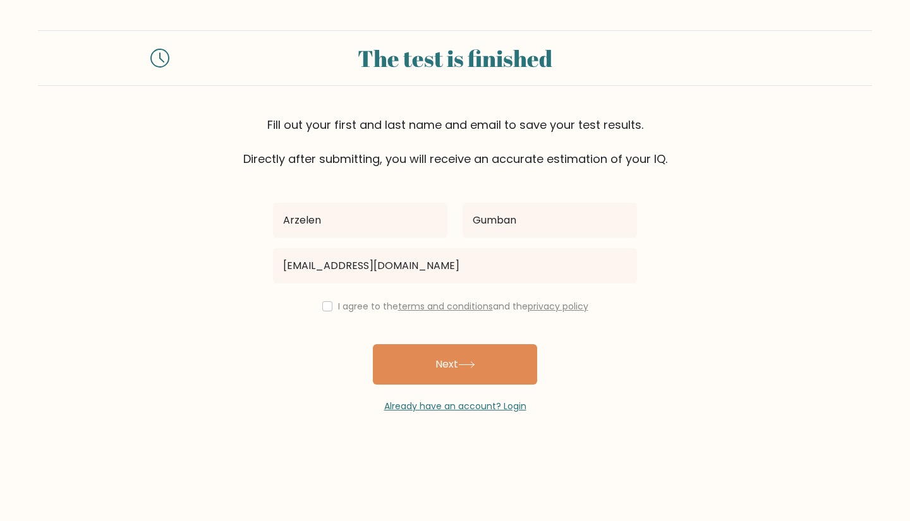
click at [329, 308] on div "I agree to the terms and conditions and the privacy policy" at bounding box center [454, 306] width 379 height 15
click at [322, 308] on input "checkbox" at bounding box center [327, 306] width 10 height 10
checkbox input "true"
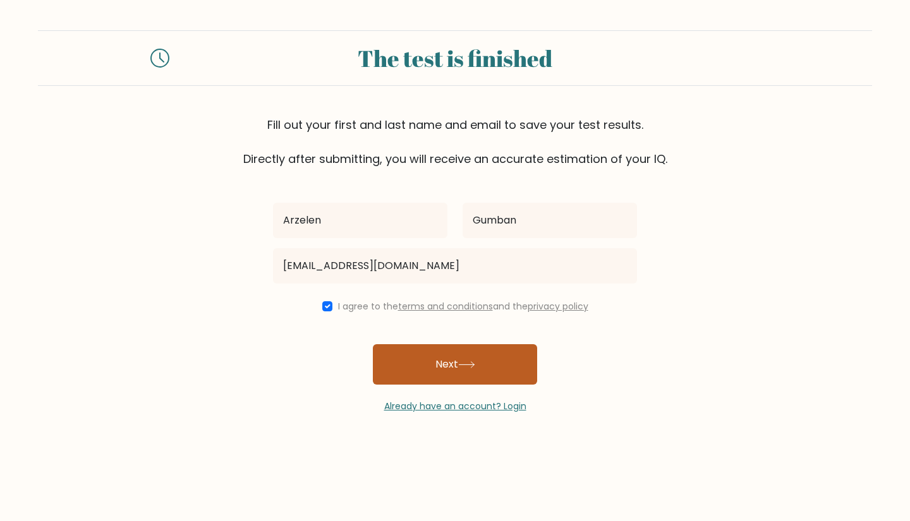
click at [435, 356] on button "Next" at bounding box center [455, 364] width 164 height 40
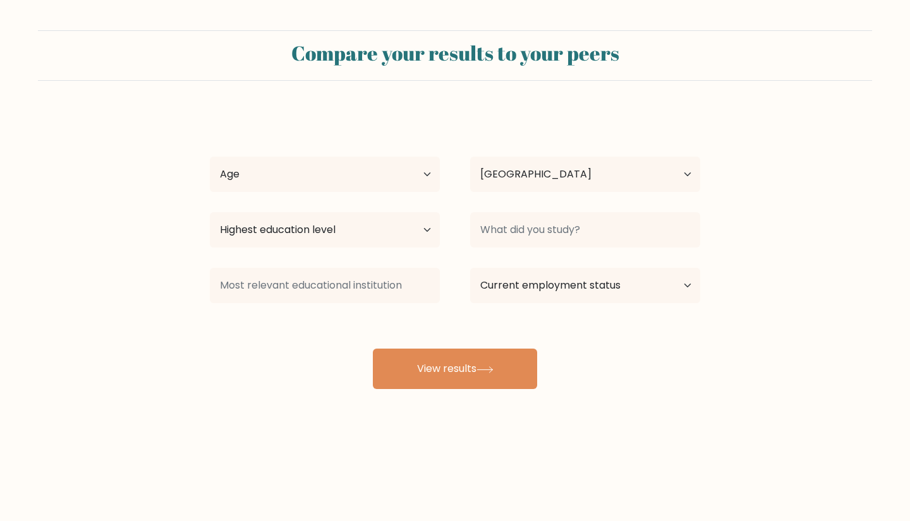
select select "PH"
click at [430, 170] on select "Age Under 18 years old 18-24 years old 25-34 years old 35-44 years old 45-54 ye…" at bounding box center [325, 174] width 230 height 35
select select "25_34"
click at [210, 157] on select "Age Under 18 years old 18-24 years old 25-34 years old 35-44 years old 45-54 ye…" at bounding box center [325, 174] width 230 height 35
click at [568, 179] on select "Country Afghanistan Albania Algeria American Samoa Andorra Angola Anguilla Anta…" at bounding box center [585, 174] width 230 height 35
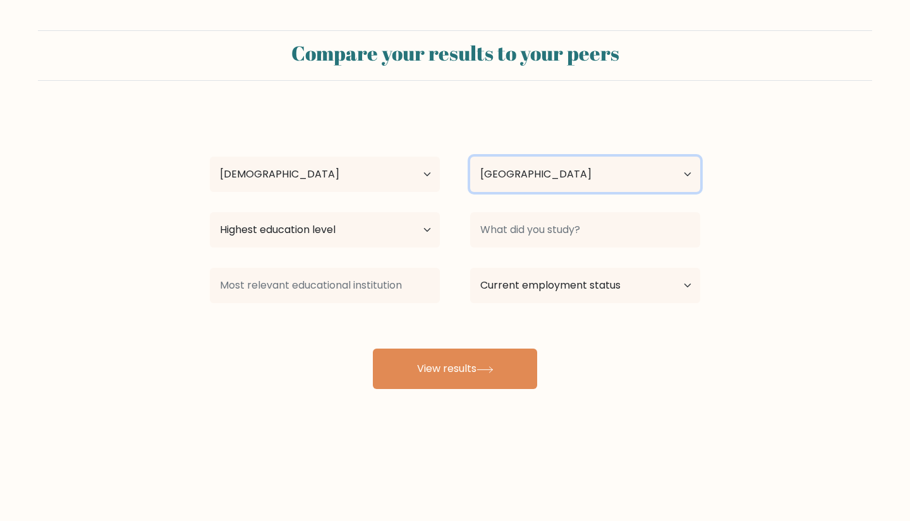
click at [568, 179] on select "Country Afghanistan Albania Algeria American Samoa Andorra Angola Anguilla Anta…" at bounding box center [585, 174] width 230 height 35
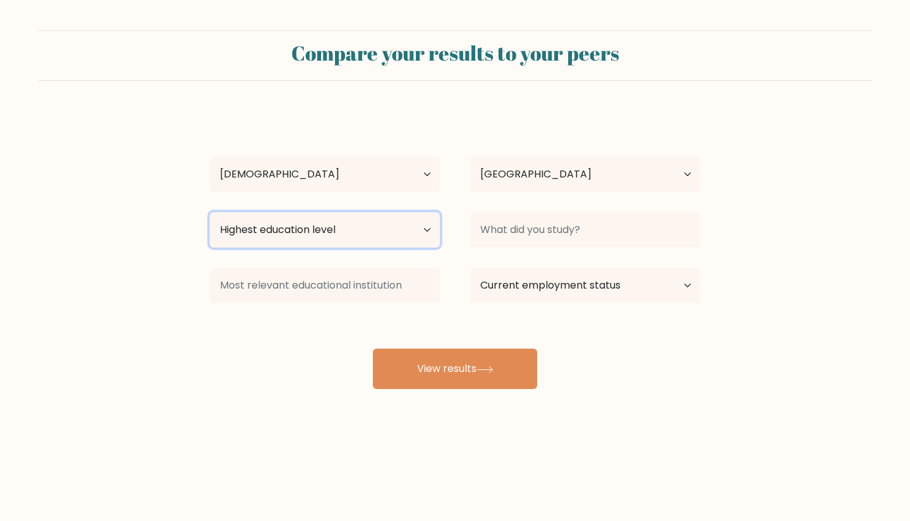
click at [309, 229] on select "Highest education level No schooling Primary Lower Secondary Upper Secondary Oc…" at bounding box center [325, 229] width 230 height 35
select select "bachelors_degree"
click at [210, 212] on select "Highest education level No schooling Primary Lower Secondary Upper Secondary Oc…" at bounding box center [325, 229] width 230 height 35
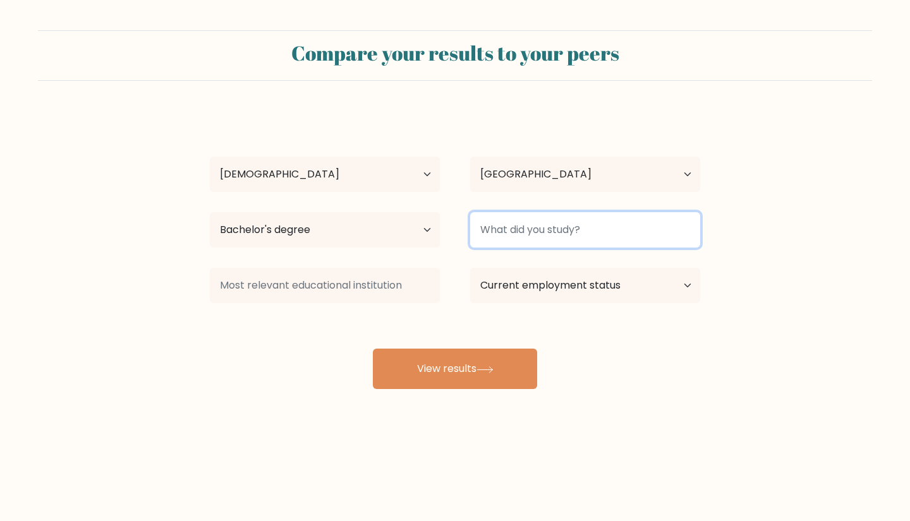
click at [600, 228] on input at bounding box center [585, 229] width 230 height 35
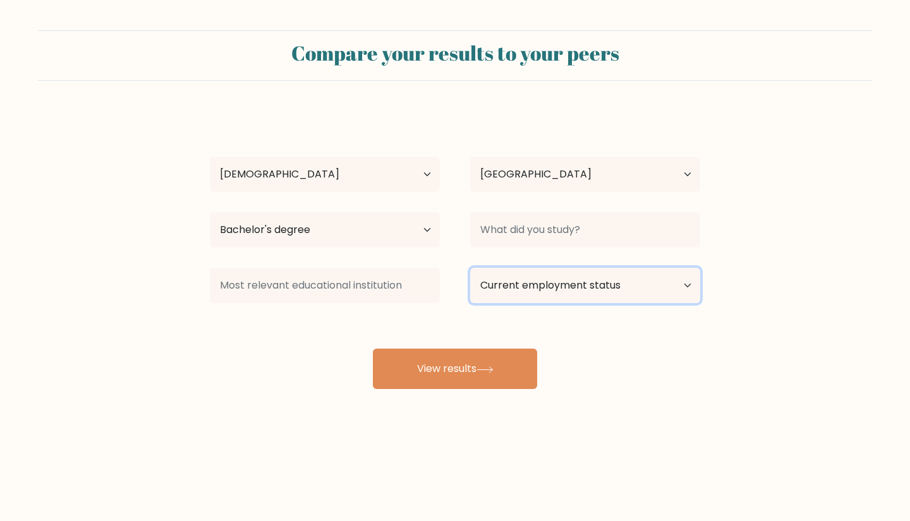
click at [675, 284] on select "Current employment status Employed Student Retired Other / prefer not to answer" at bounding box center [585, 285] width 230 height 35
select select "employed"
click at [470, 268] on select "Current employment status Employed Student Retired Other / prefer not to answer" at bounding box center [585, 285] width 230 height 35
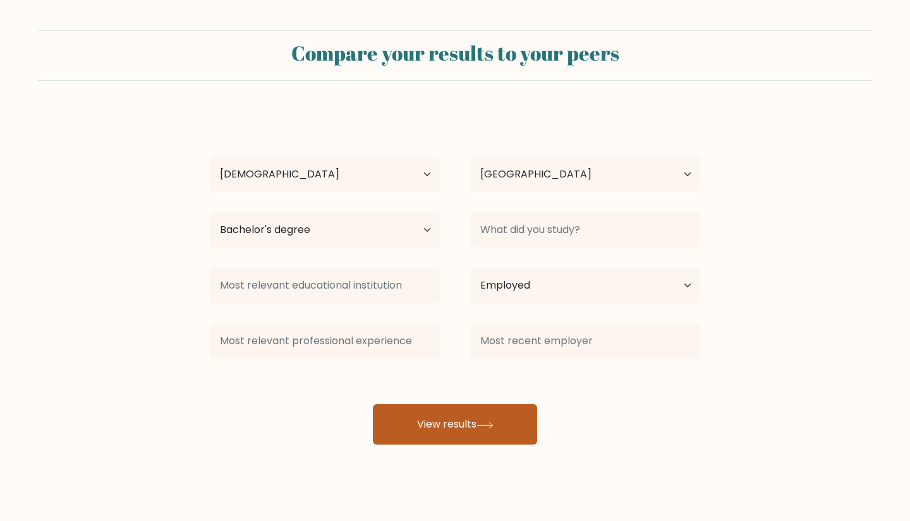
click at [437, 422] on button "View results" at bounding box center [455, 424] width 164 height 40
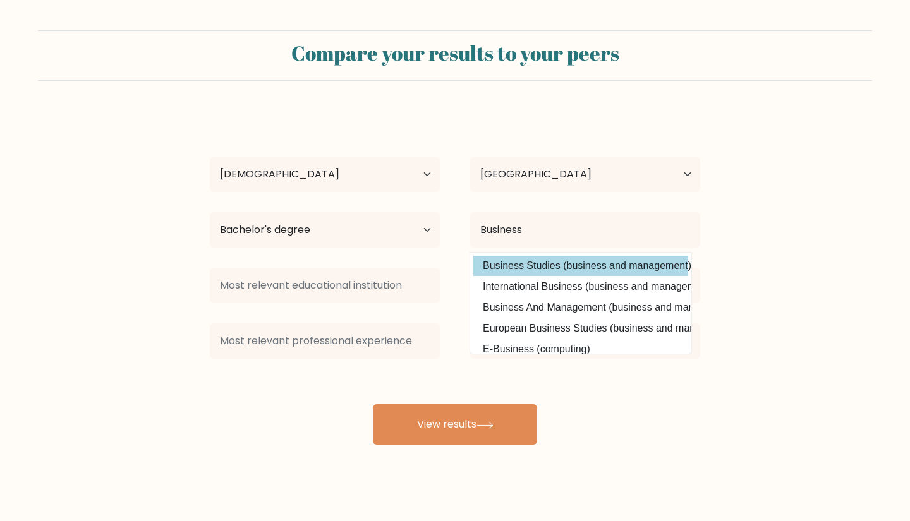
click at [585, 271] on option "Business Studies (business and management)" at bounding box center [580, 266] width 215 height 20
type input "Business Studies"
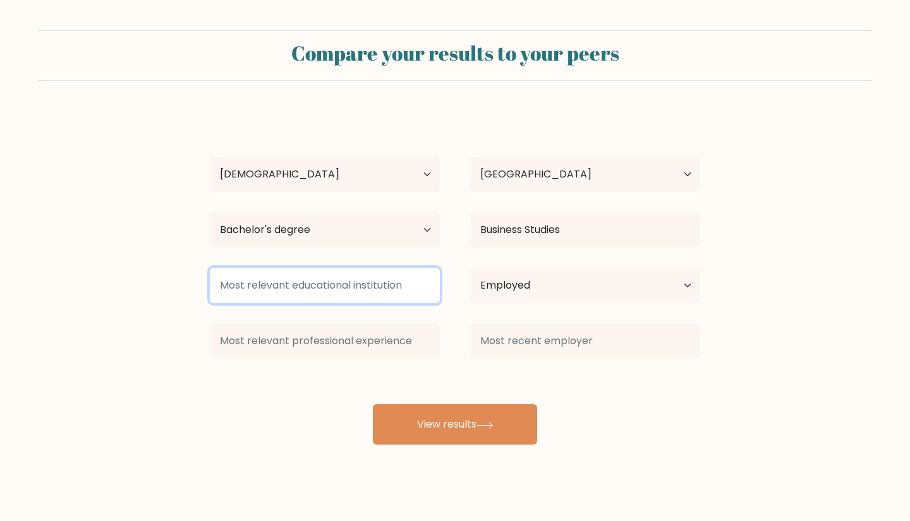
click at [296, 286] on input at bounding box center [325, 285] width 230 height 35
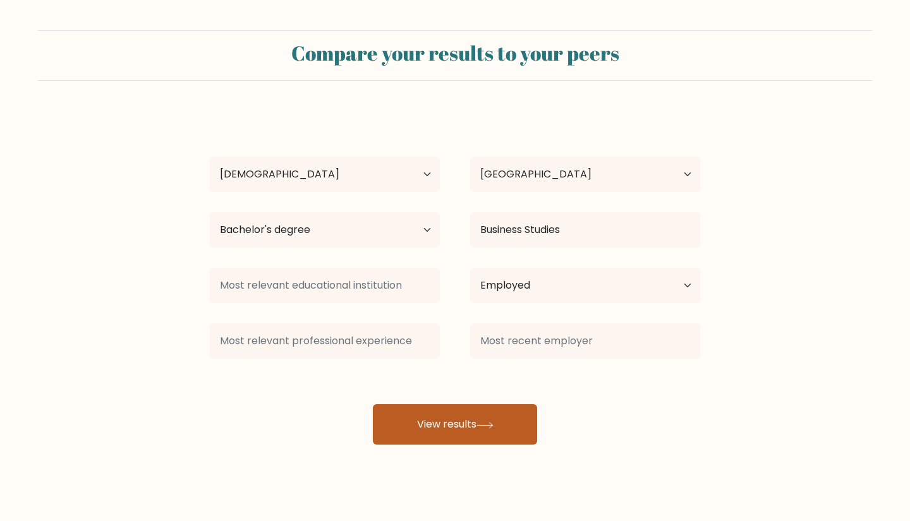
click at [521, 428] on button "View results" at bounding box center [455, 424] width 164 height 40
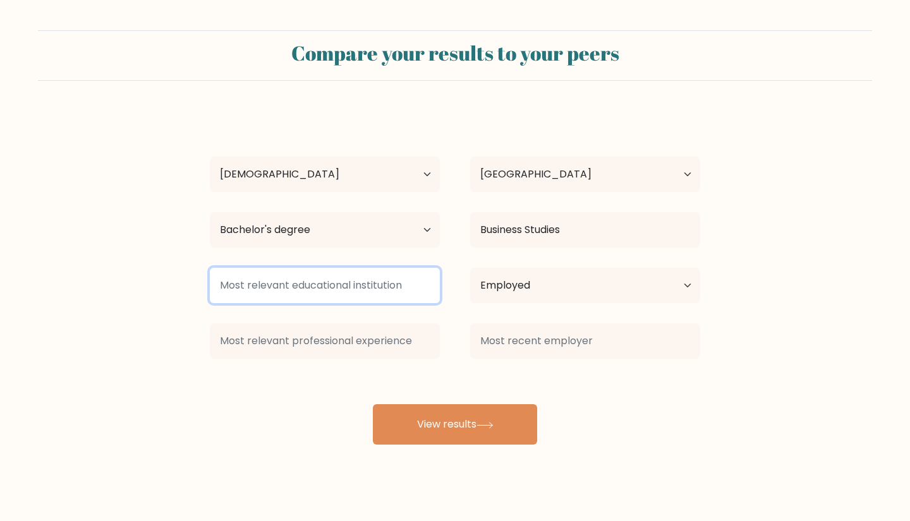
click at [356, 285] on input at bounding box center [325, 285] width 230 height 35
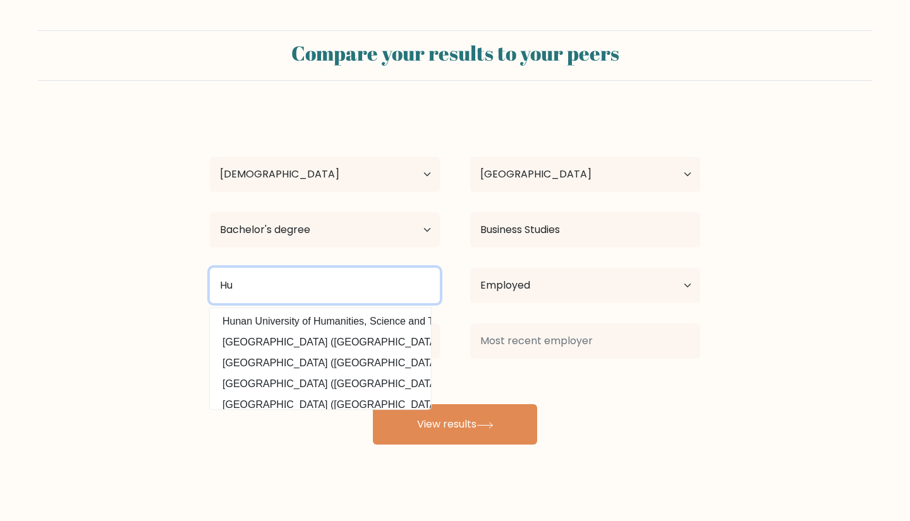
type input "H"
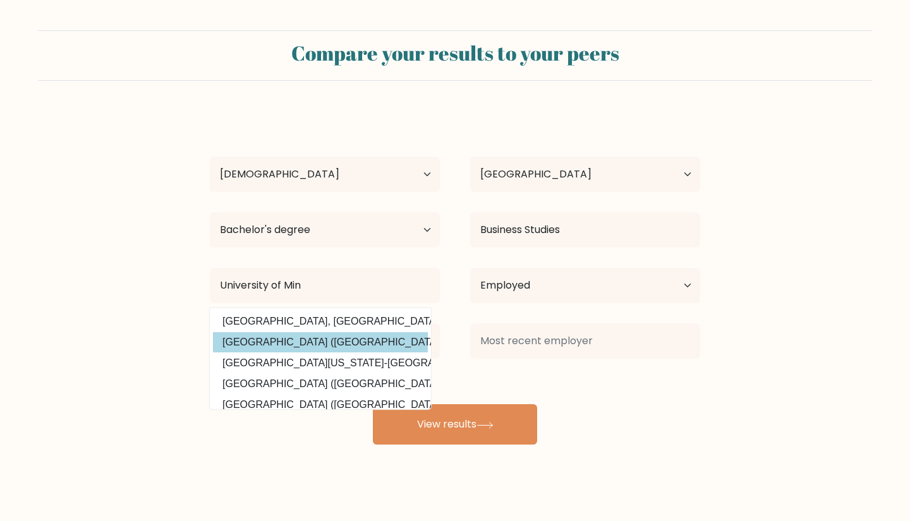
click at [346, 349] on option "University of Mindanao (Philippines)" at bounding box center [320, 342] width 215 height 20
type input "[GEOGRAPHIC_DATA]"
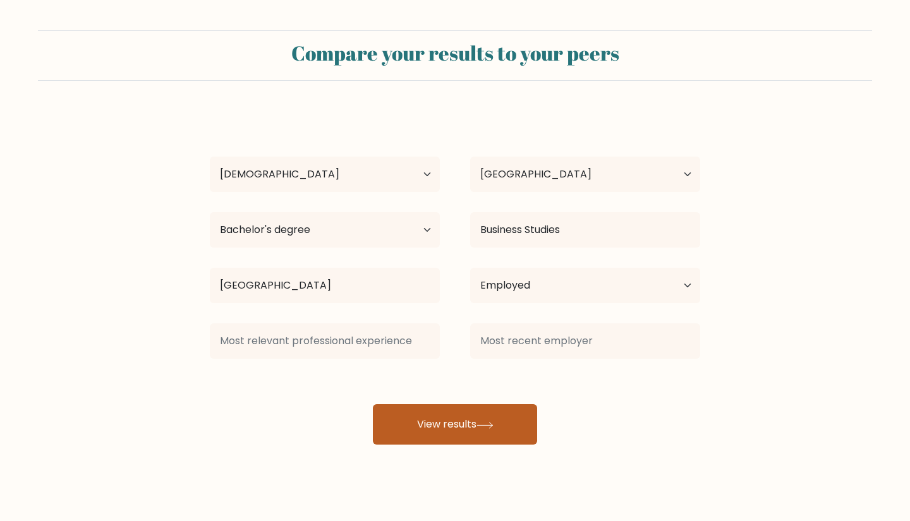
click at [432, 414] on button "View results" at bounding box center [455, 424] width 164 height 40
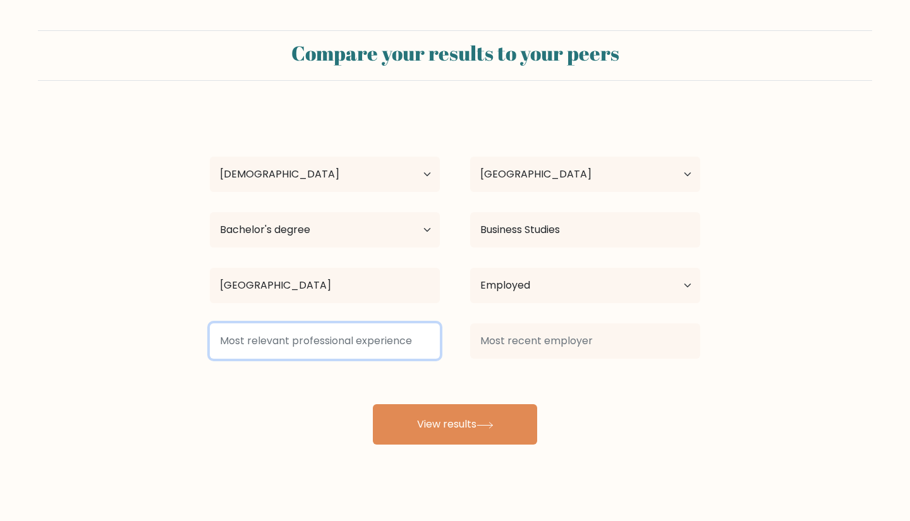
click at [373, 343] on input at bounding box center [325, 341] width 230 height 35
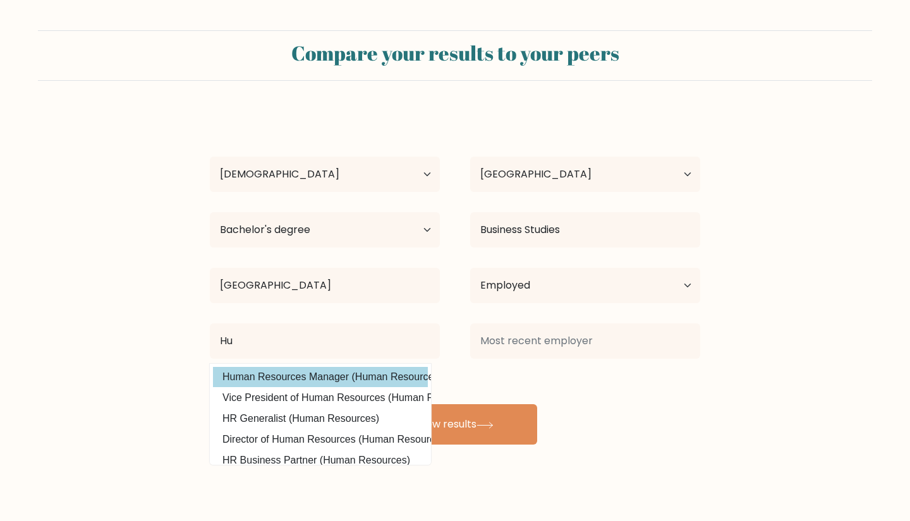
click at [338, 385] on option "Human Resources Manager (Human Resources)" at bounding box center [320, 377] width 215 height 20
type input "Human Resources Manager"
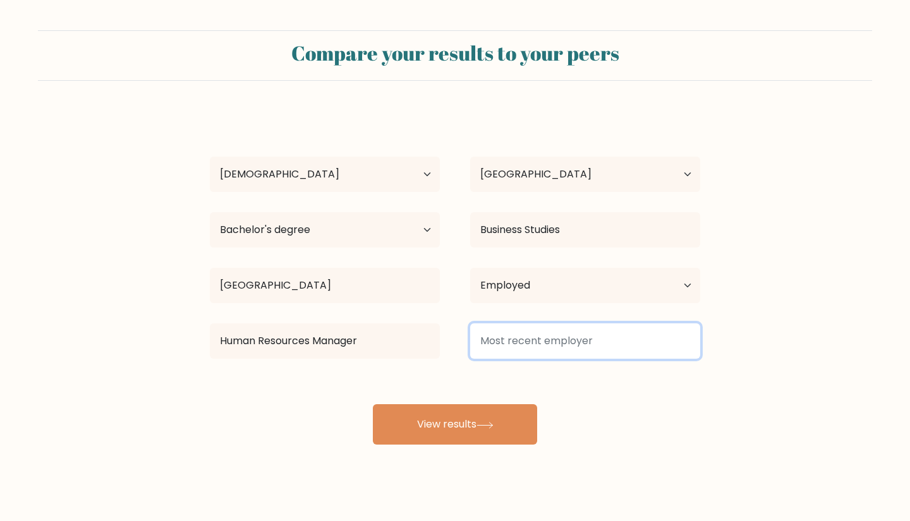
click at [643, 349] on input at bounding box center [585, 341] width 230 height 35
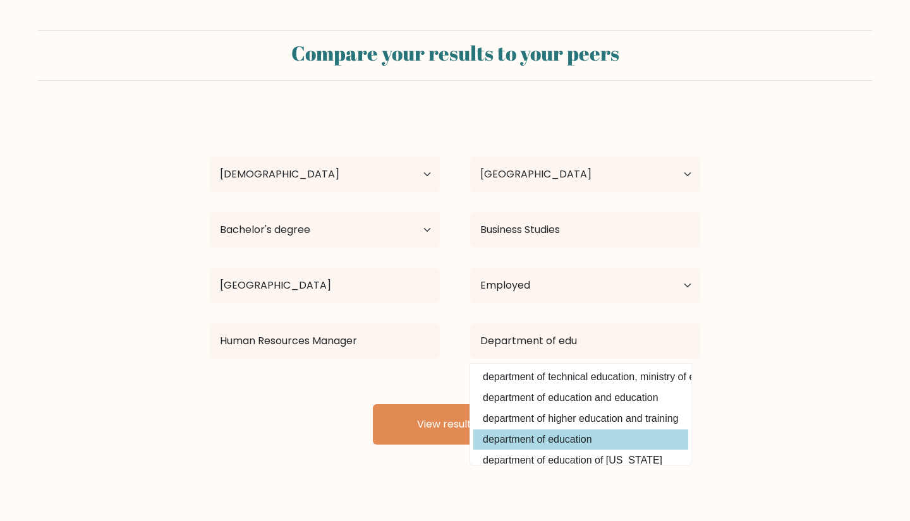
click at [571, 444] on option "department of education" at bounding box center [580, 440] width 215 height 20
type input "department of education"
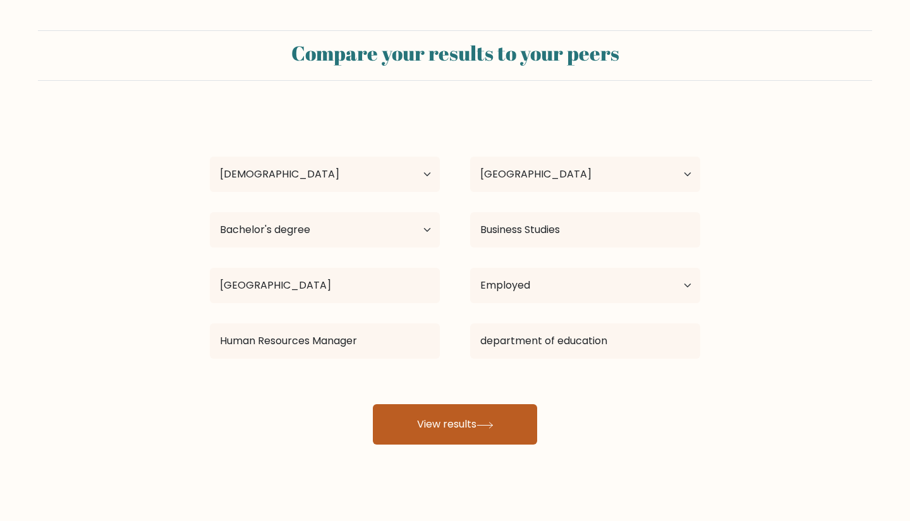
click at [478, 425] on button "View results" at bounding box center [455, 424] width 164 height 40
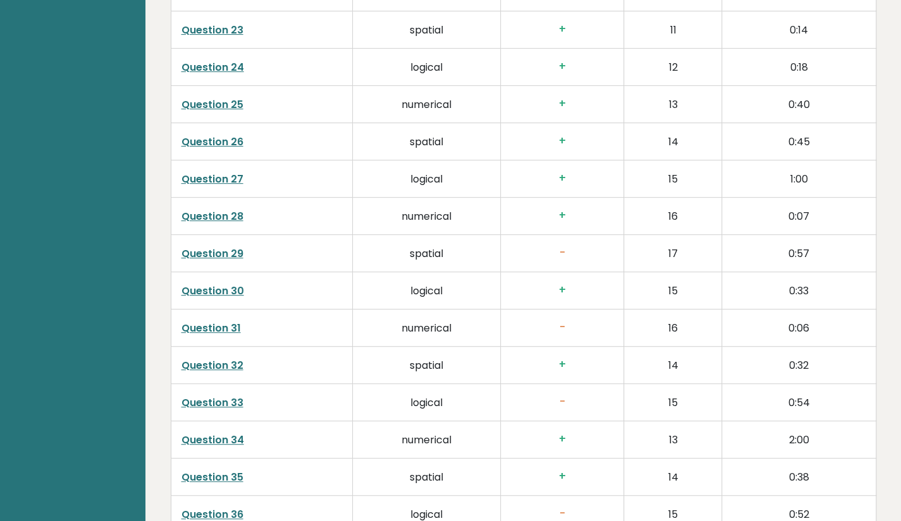
scroll to position [2915, 0]
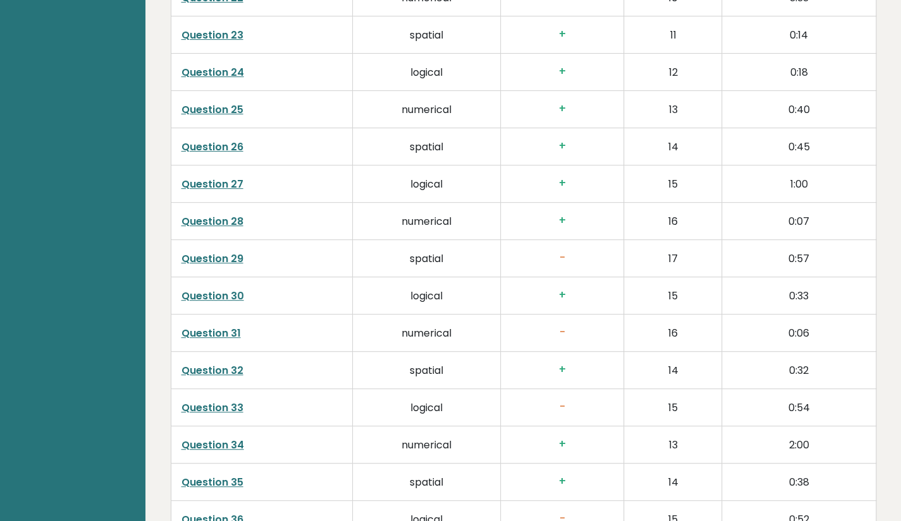
drag, startPoint x: 899, startPoint y: 428, endPoint x: 909, endPoint y: 112, distance: 316.1
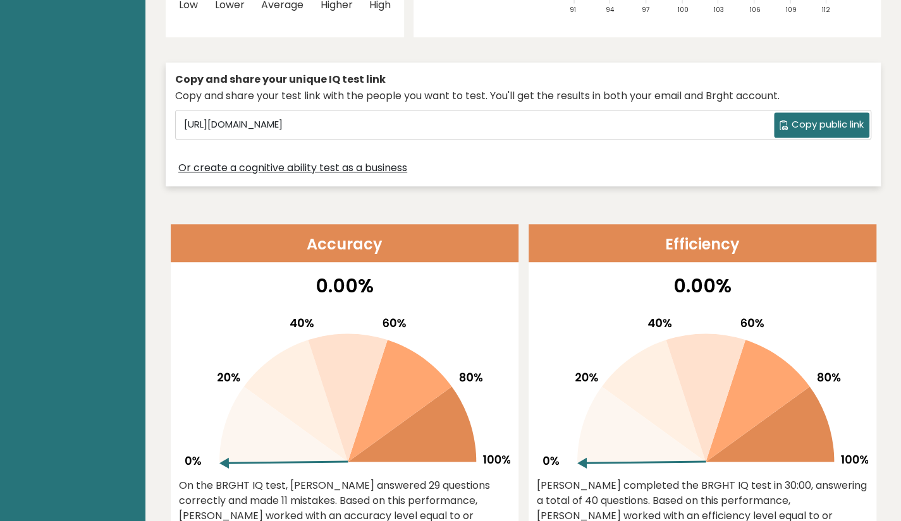
scroll to position [0, 0]
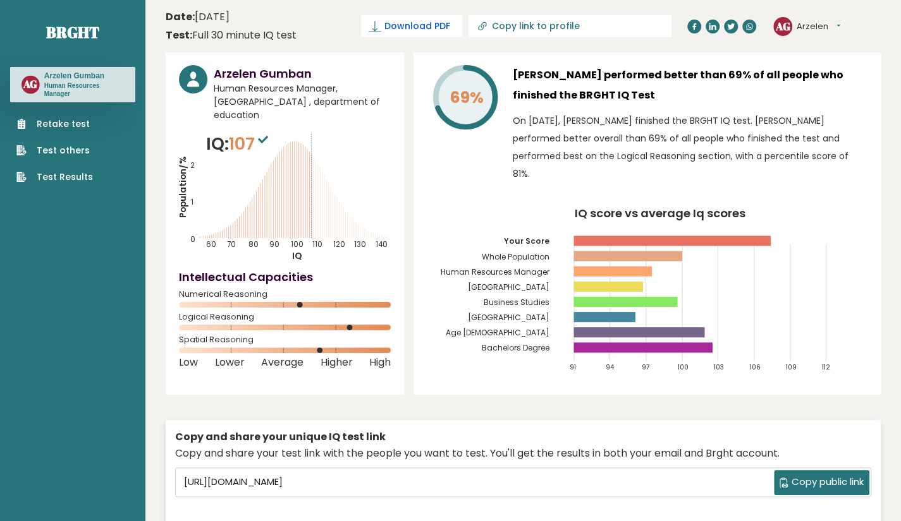
click at [449, 26] on span "Download PDF" at bounding box center [417, 26] width 66 height 13
